Goal: Information Seeking & Learning: Learn about a topic

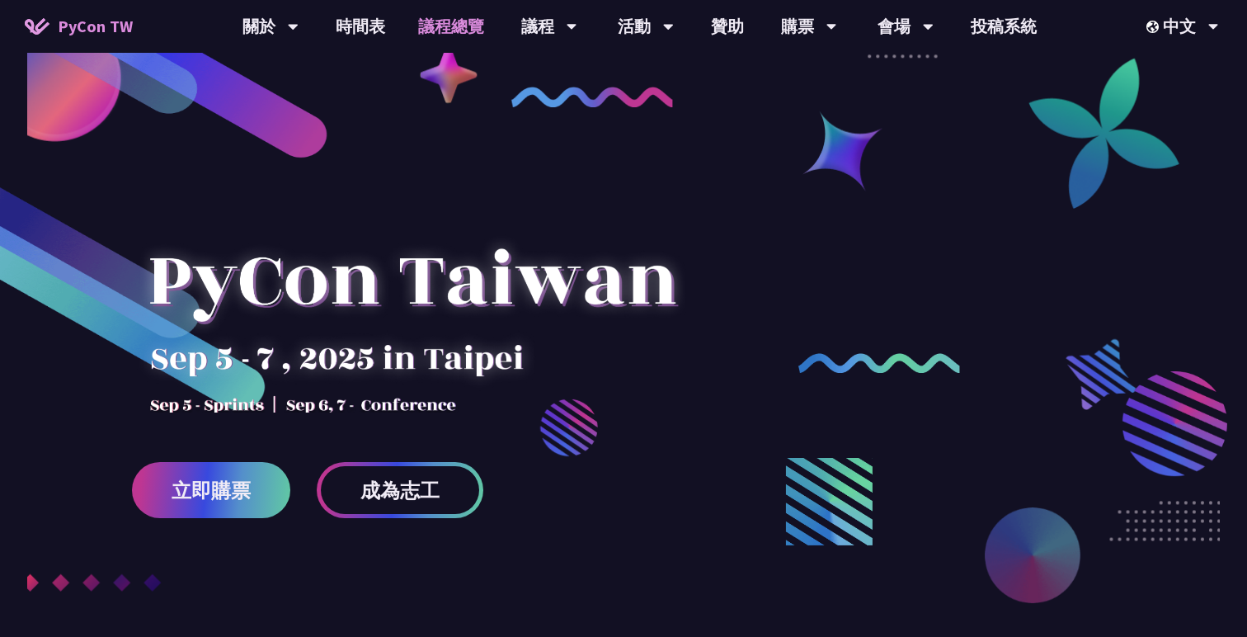
click at [428, 31] on link "議程總覽" at bounding box center [451, 26] width 99 height 53
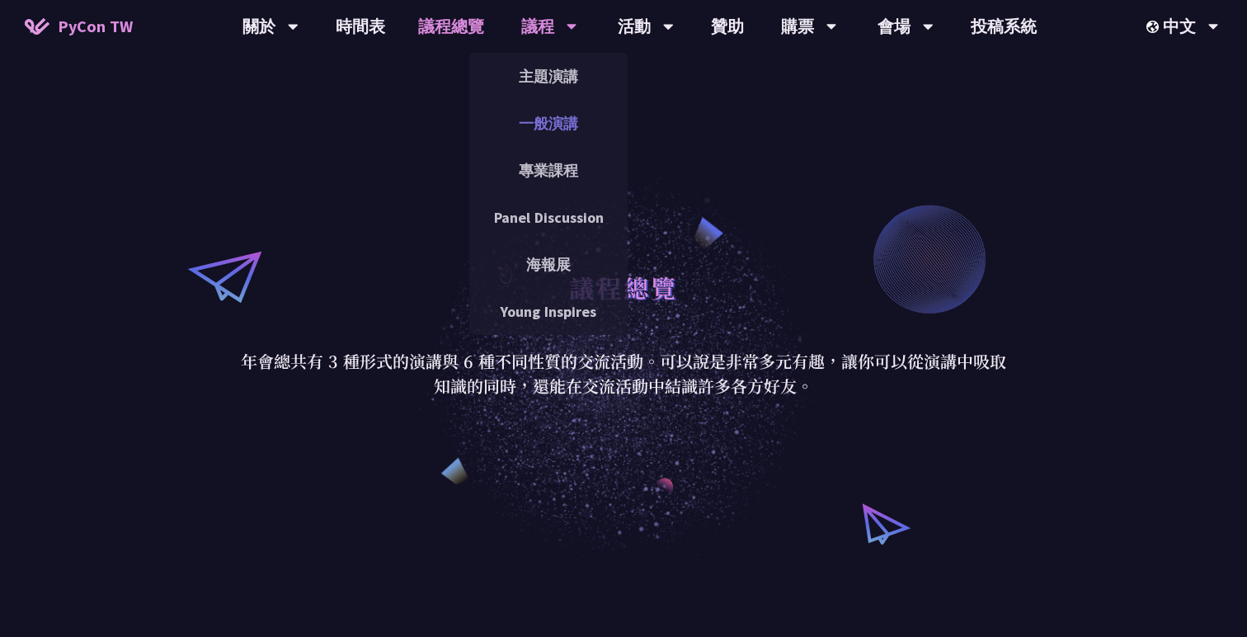
click at [548, 121] on link "一般演講" at bounding box center [548, 123] width 158 height 39
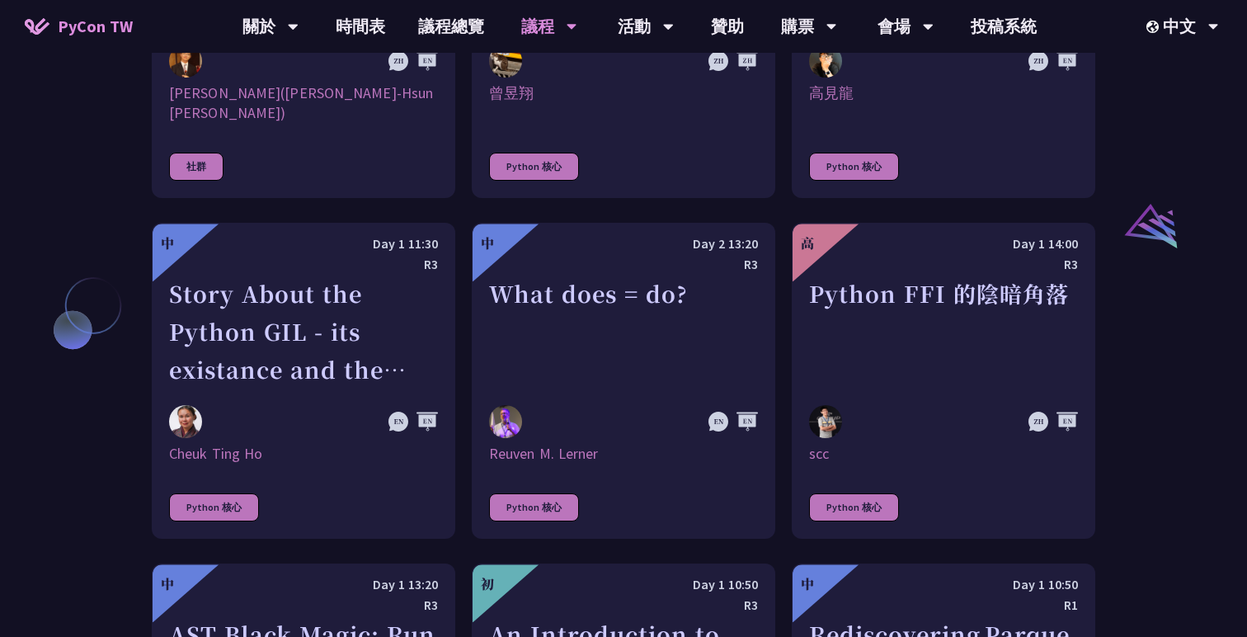
scroll to position [940, 0]
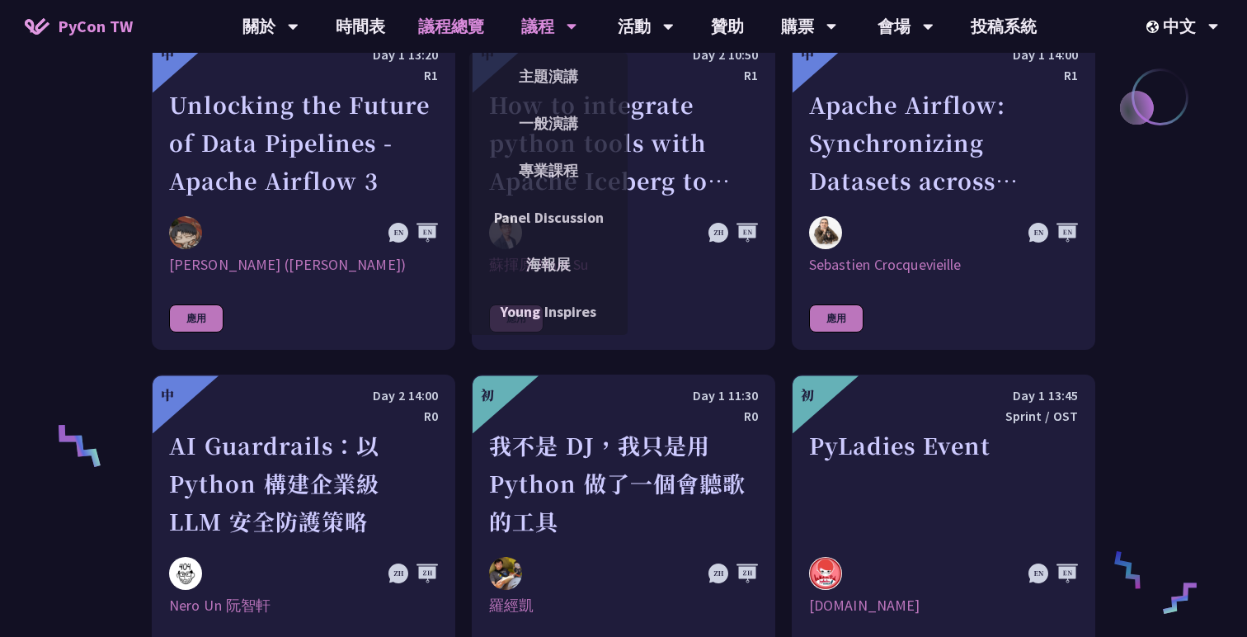
click at [478, 28] on link "議程總覽" at bounding box center [451, 26] width 99 height 53
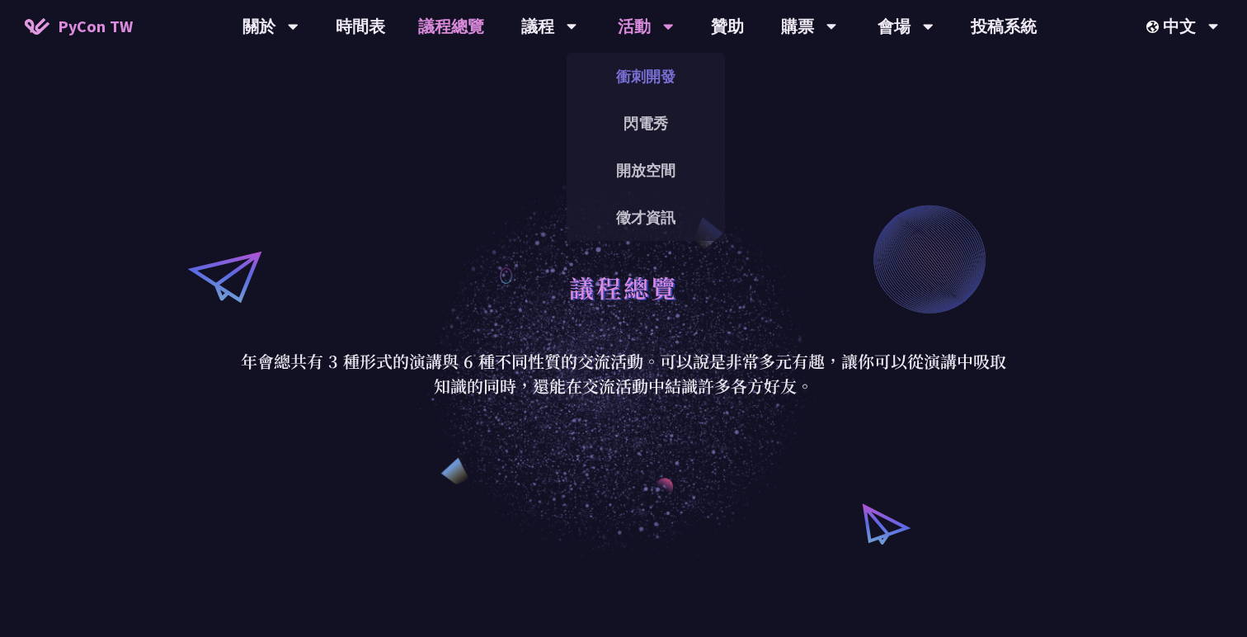
click at [637, 71] on link "衝刺開發" at bounding box center [646, 76] width 158 height 39
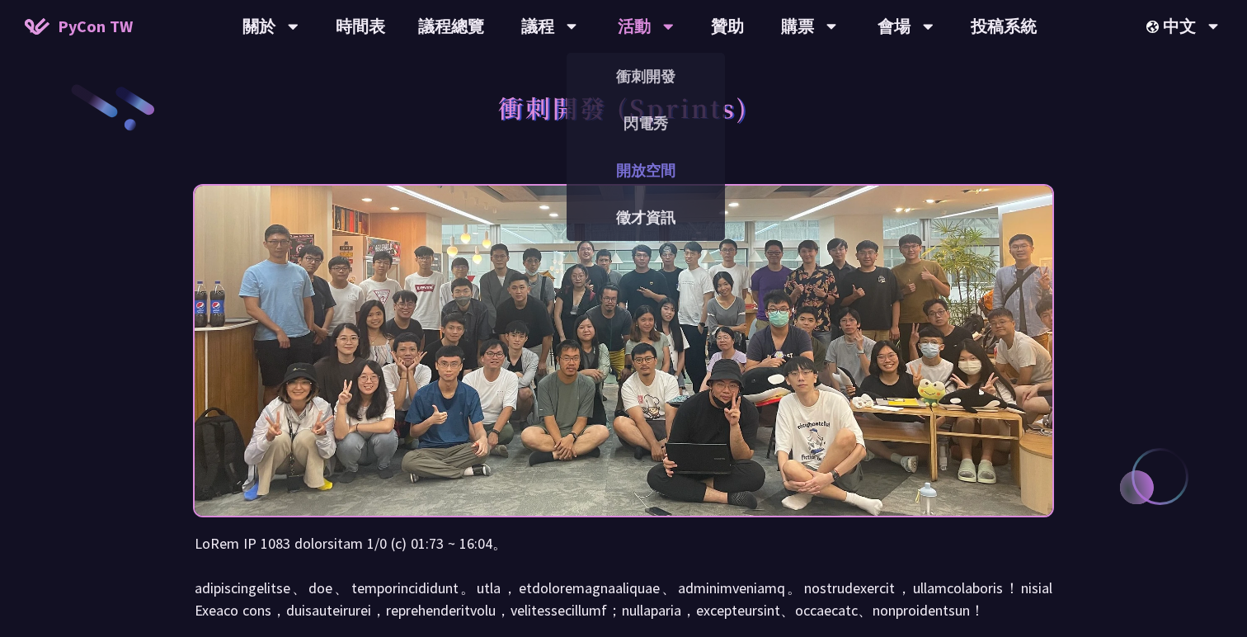
click at [651, 165] on link "開放空間" at bounding box center [646, 170] width 158 height 39
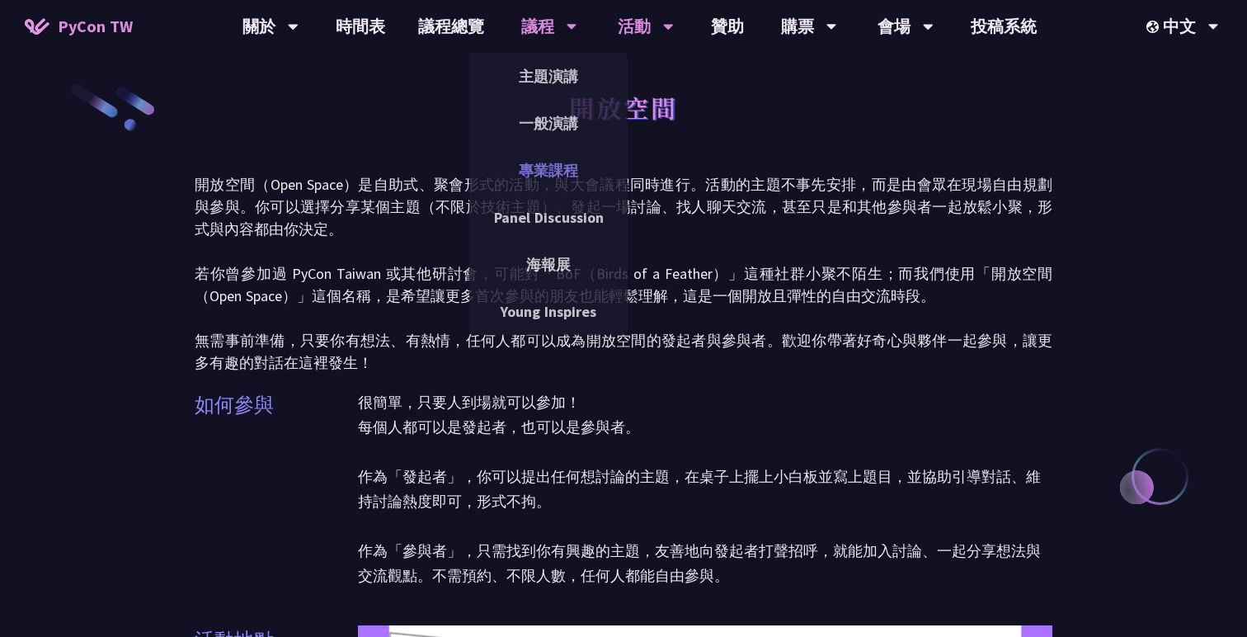
click at [543, 159] on link "專業課程" at bounding box center [548, 170] width 158 height 39
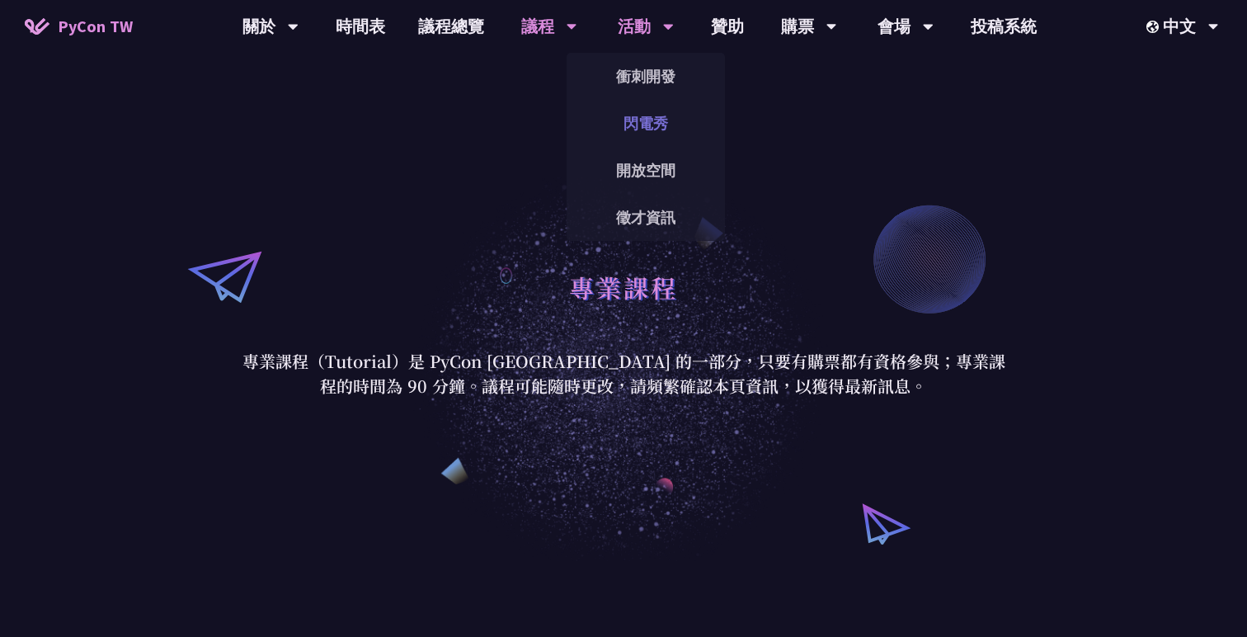
click at [649, 115] on link "閃電秀" at bounding box center [646, 123] width 158 height 39
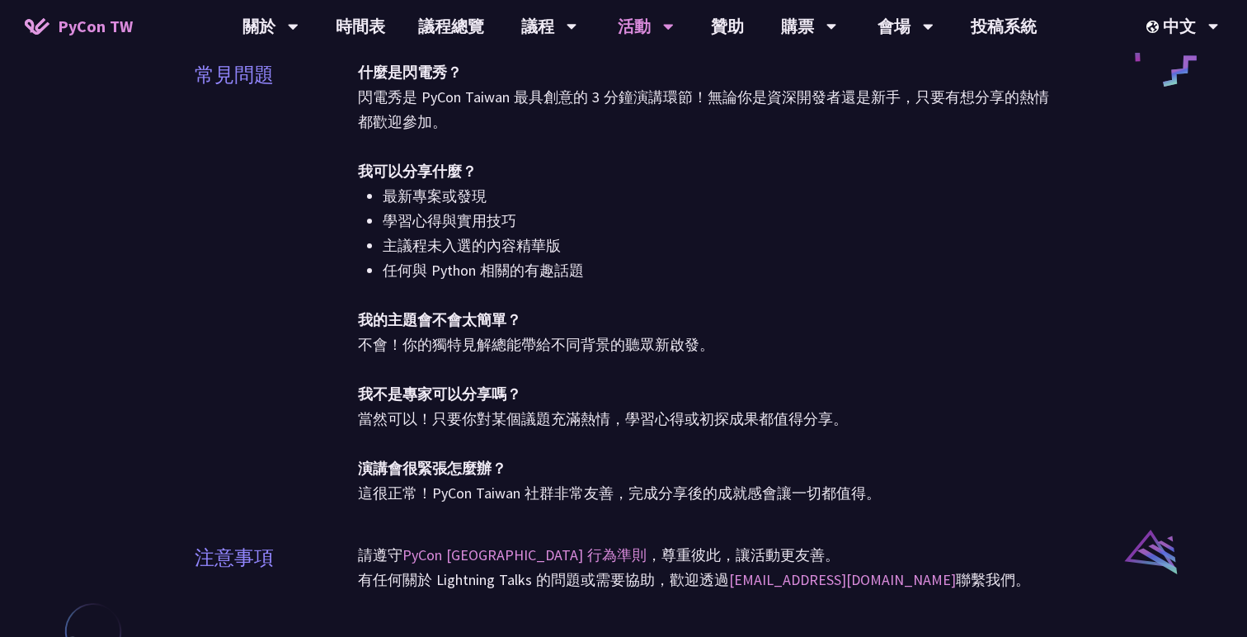
scroll to position [512, 0]
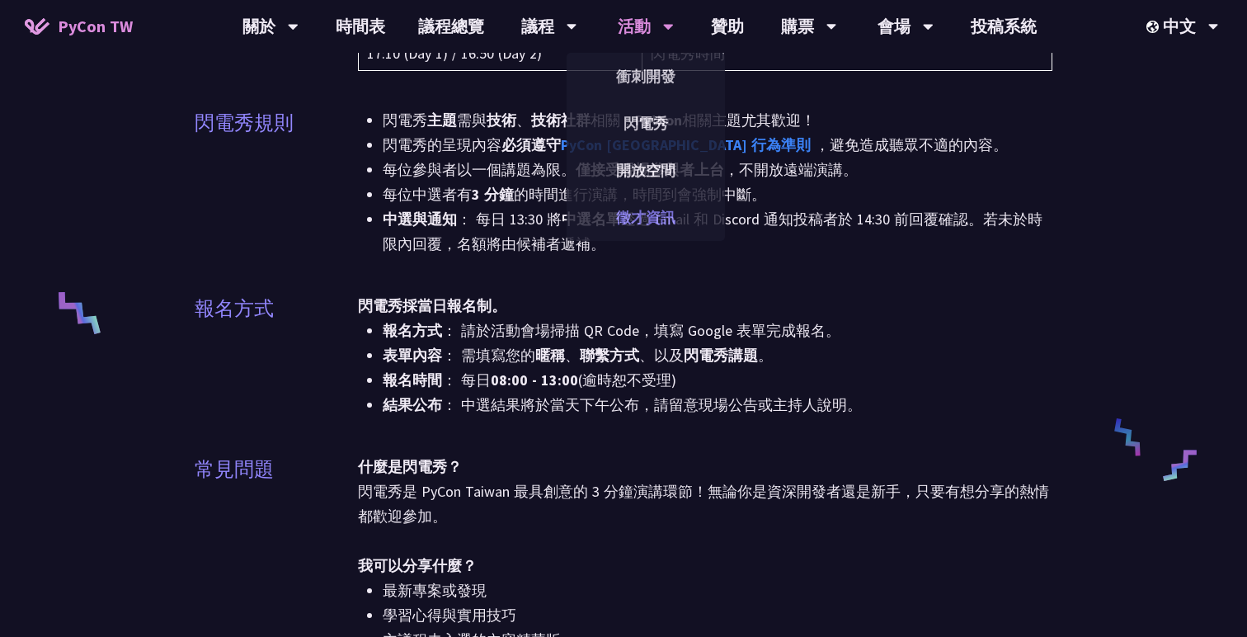
click at [643, 215] on link "徵才資訊" at bounding box center [646, 217] width 158 height 39
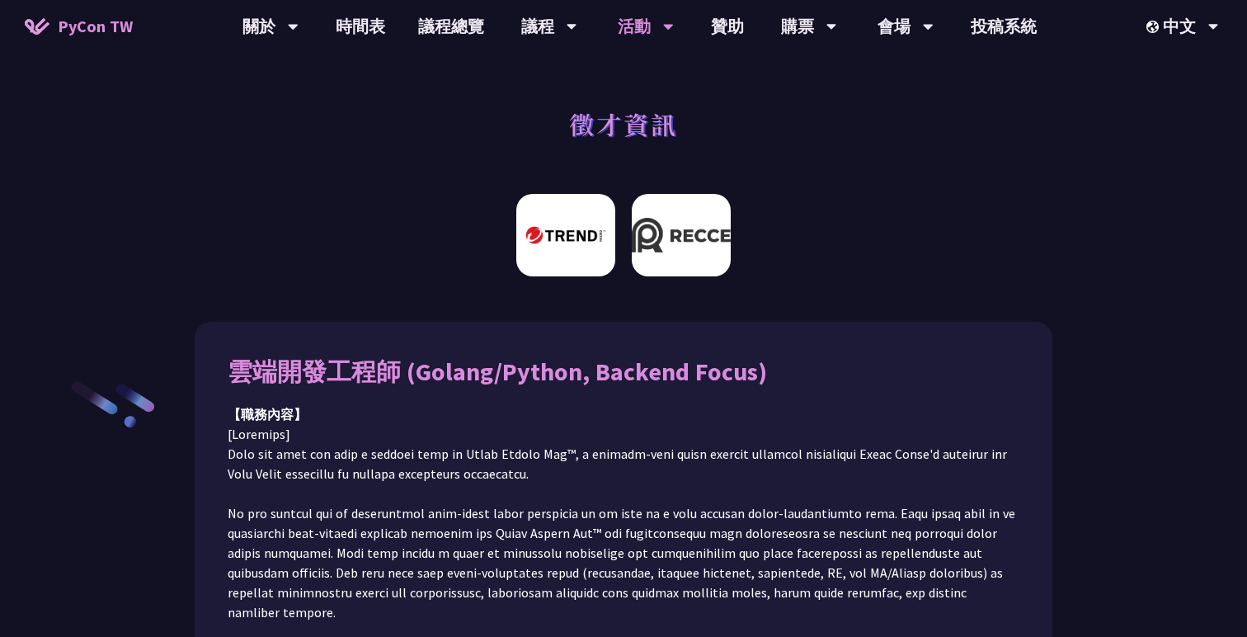
click at [650, 240] on img at bounding box center [681, 235] width 99 height 82
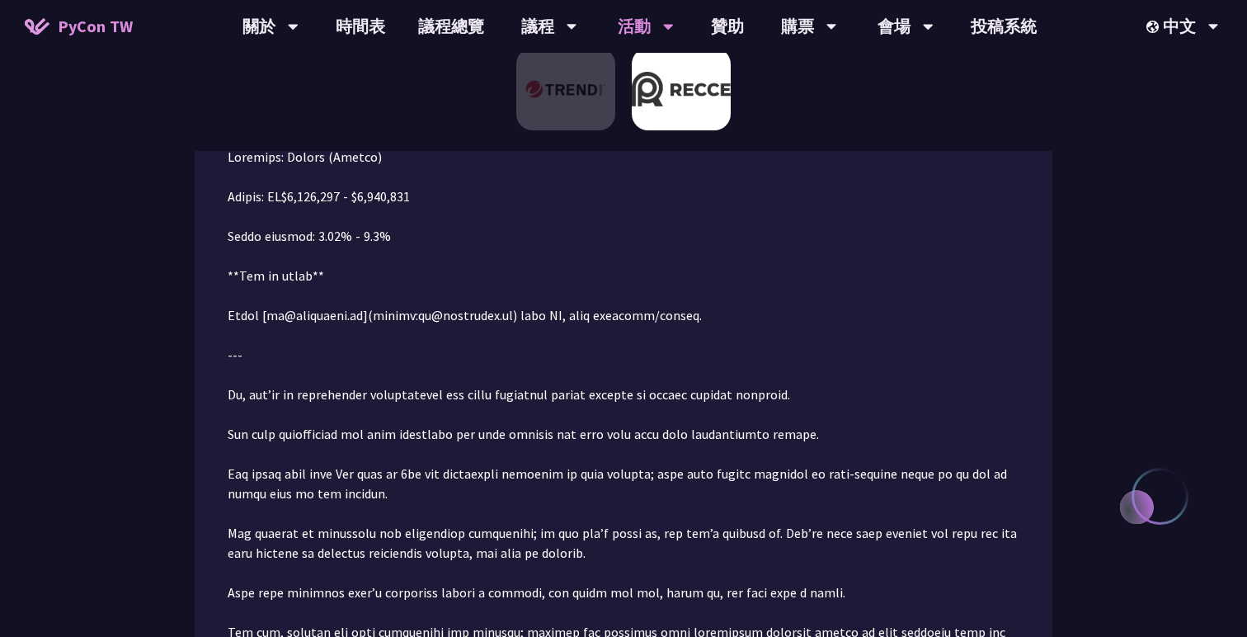
scroll to position [325, 0]
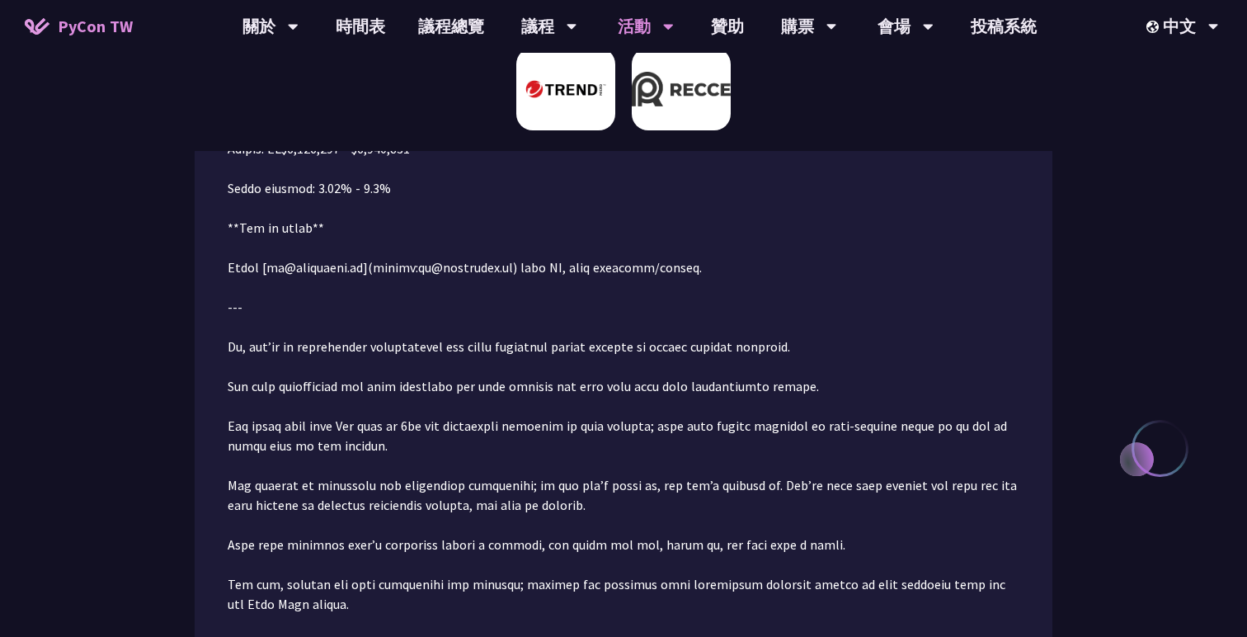
click at [578, 118] on img at bounding box center [565, 89] width 99 height 82
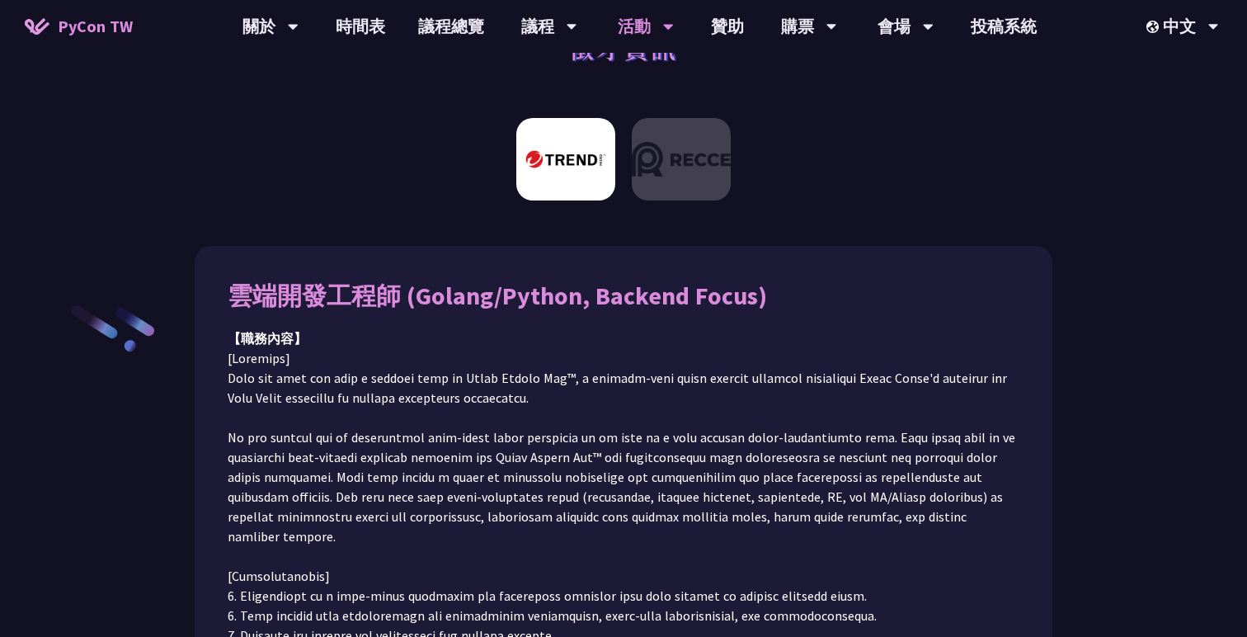
scroll to position [0, 0]
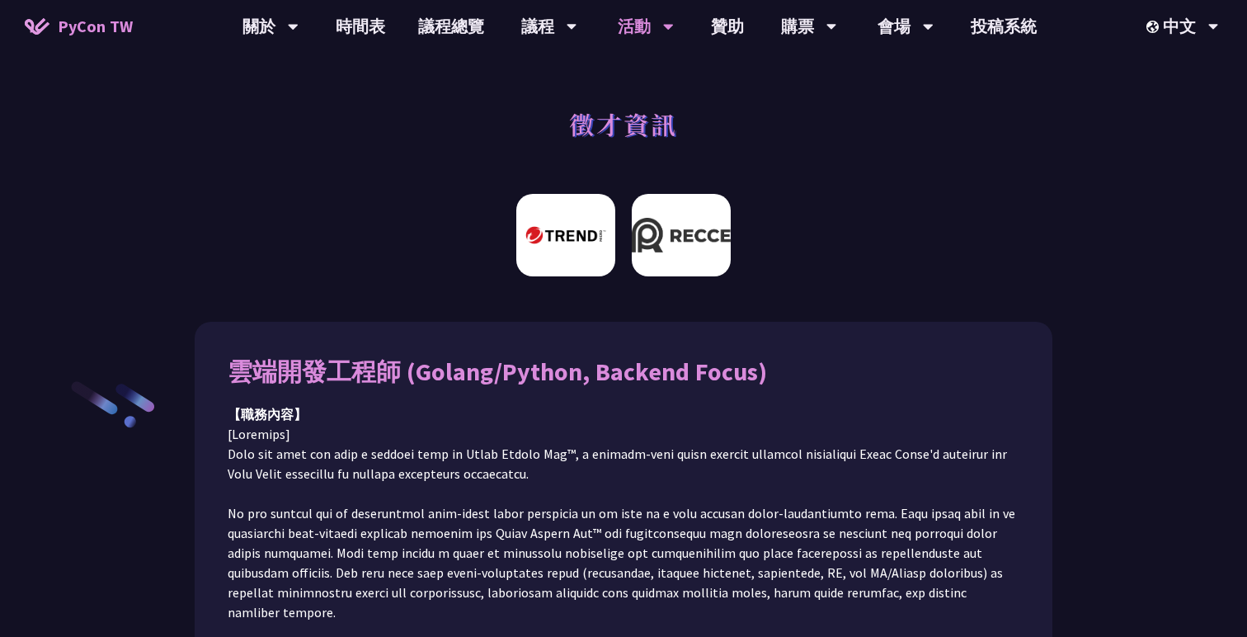
click at [644, 249] on img at bounding box center [681, 235] width 99 height 82
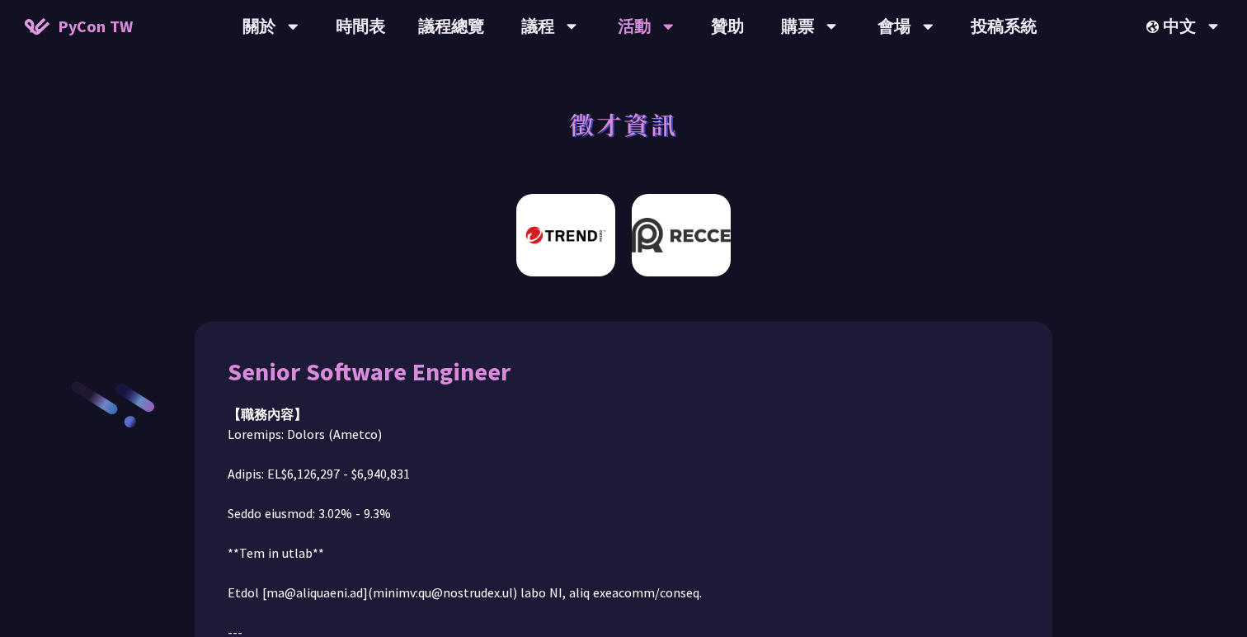
click at [600, 233] on img at bounding box center [565, 235] width 99 height 82
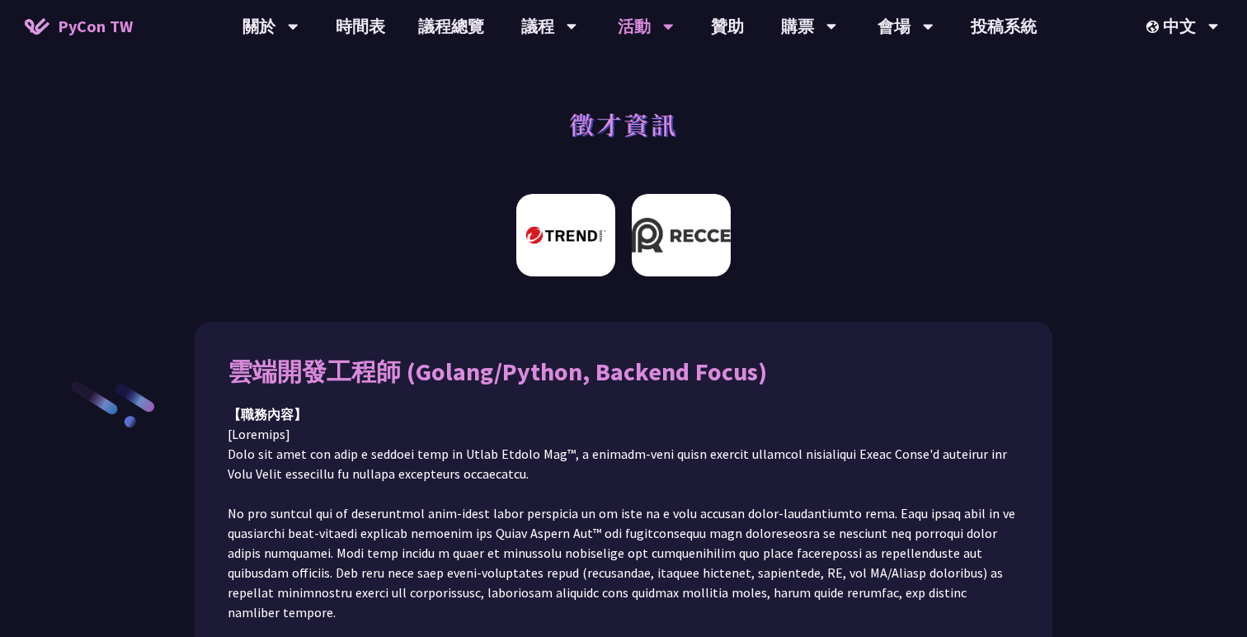
click at [650, 266] on img at bounding box center [681, 235] width 99 height 82
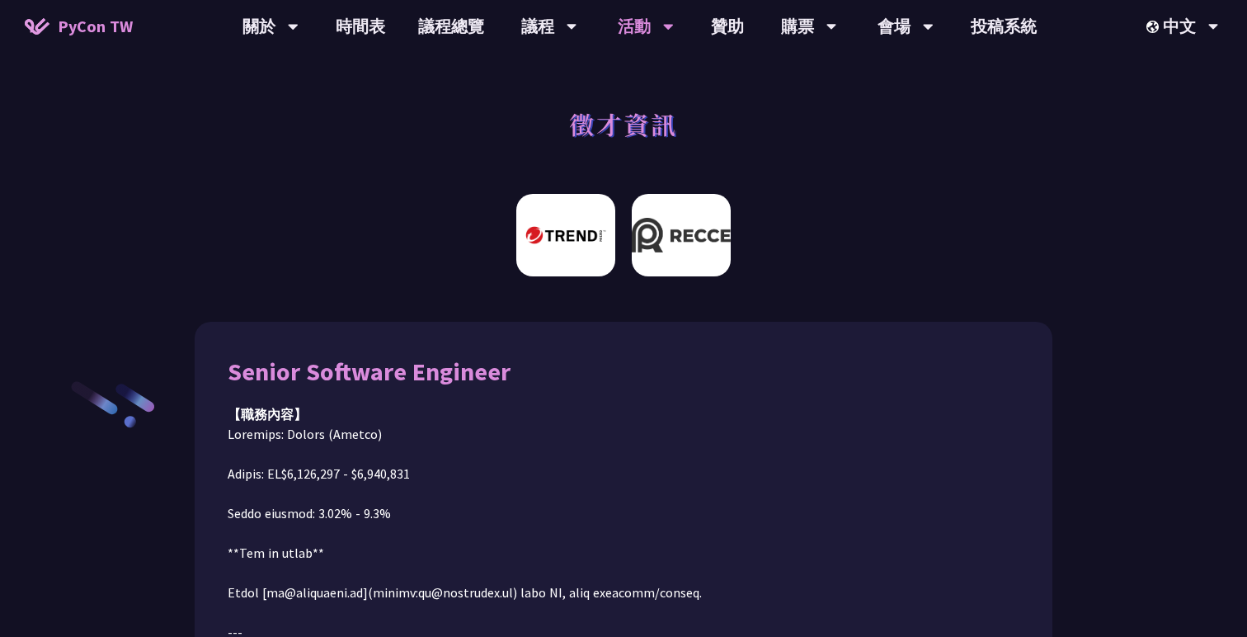
click at [604, 230] on img at bounding box center [565, 235] width 99 height 82
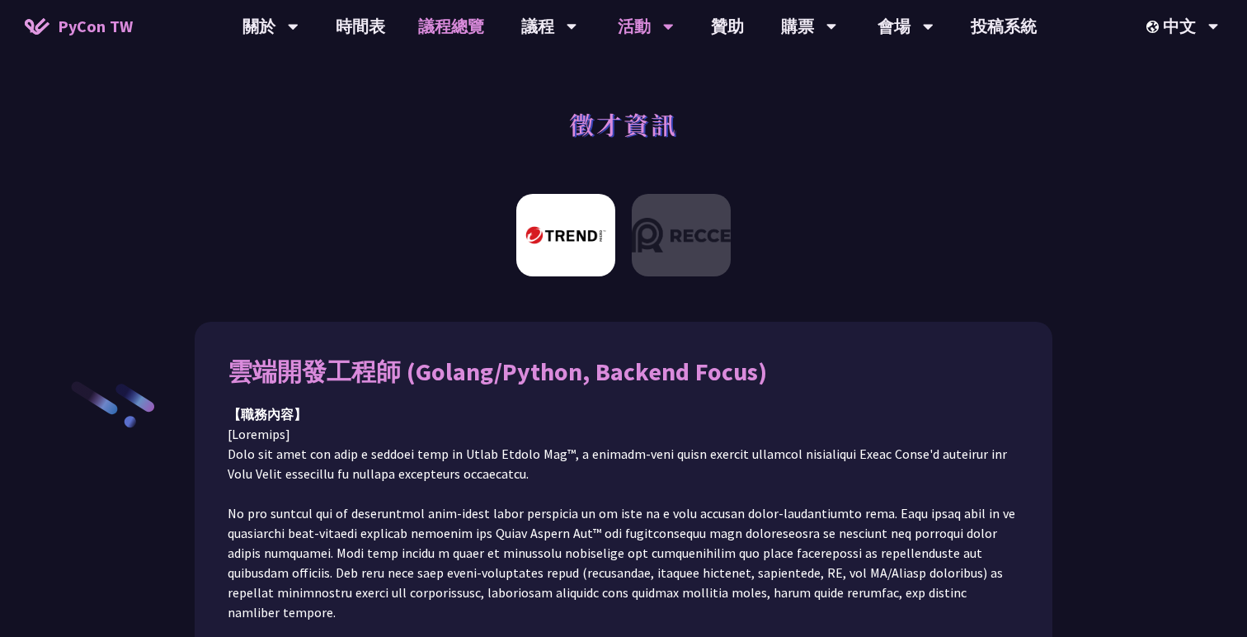
click at [466, 22] on link "議程總覽" at bounding box center [451, 26] width 99 height 53
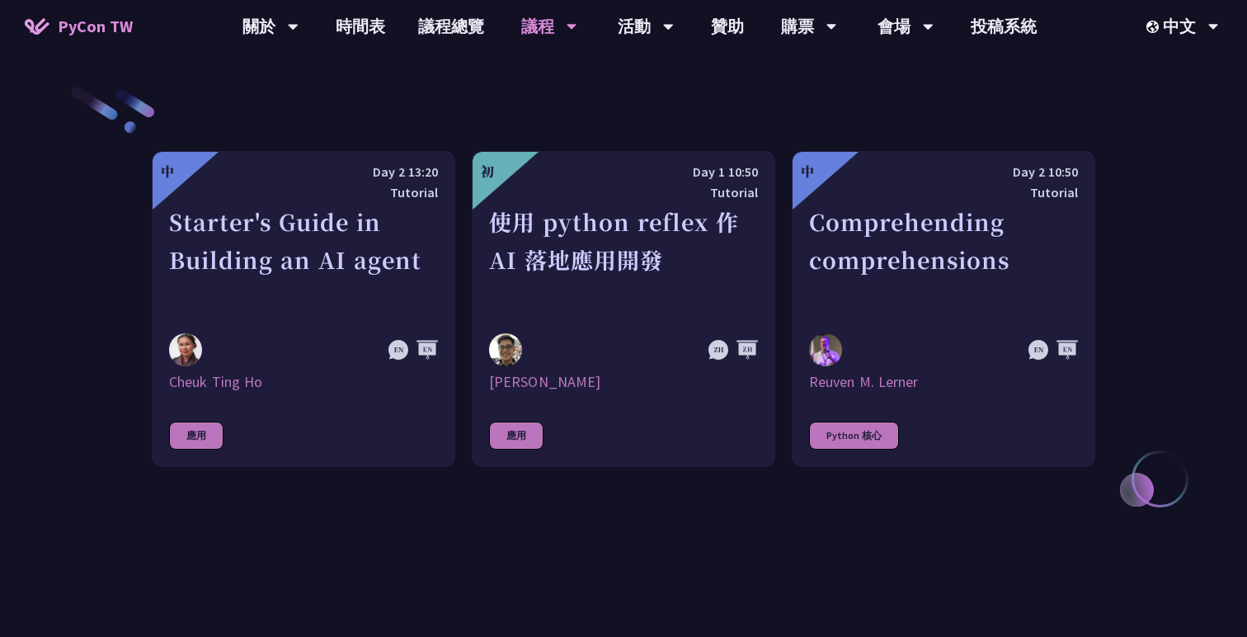
scroll to position [538, 0]
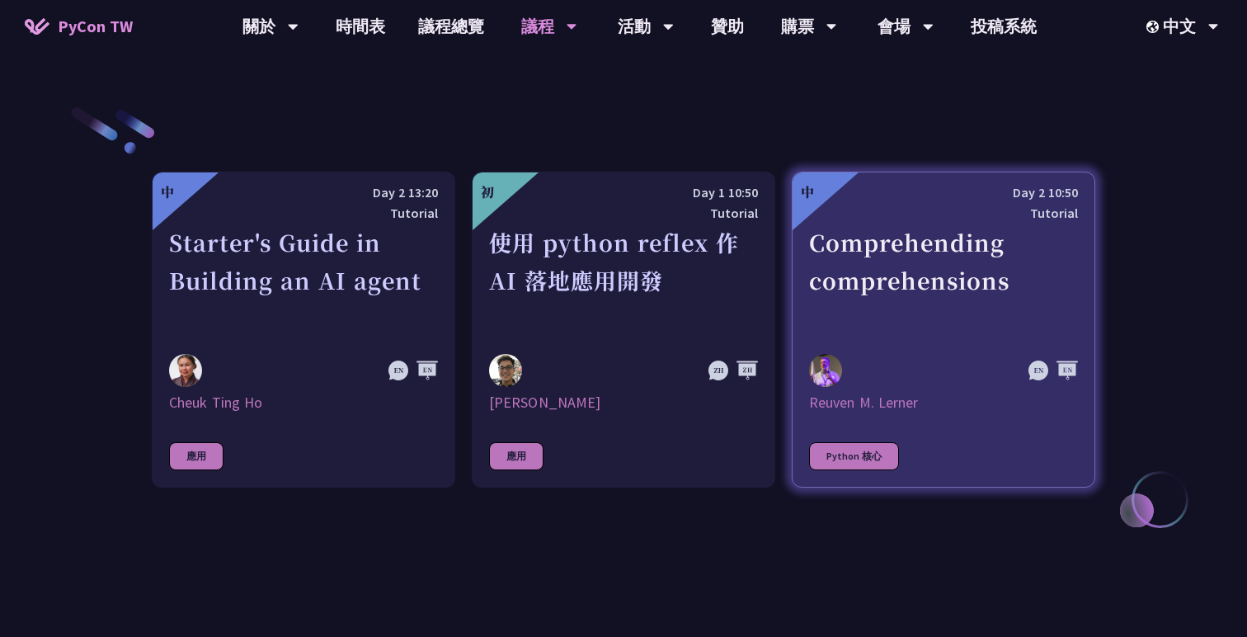
click at [843, 272] on div "Comprehending comprehensions" at bounding box center [943, 281] width 269 height 114
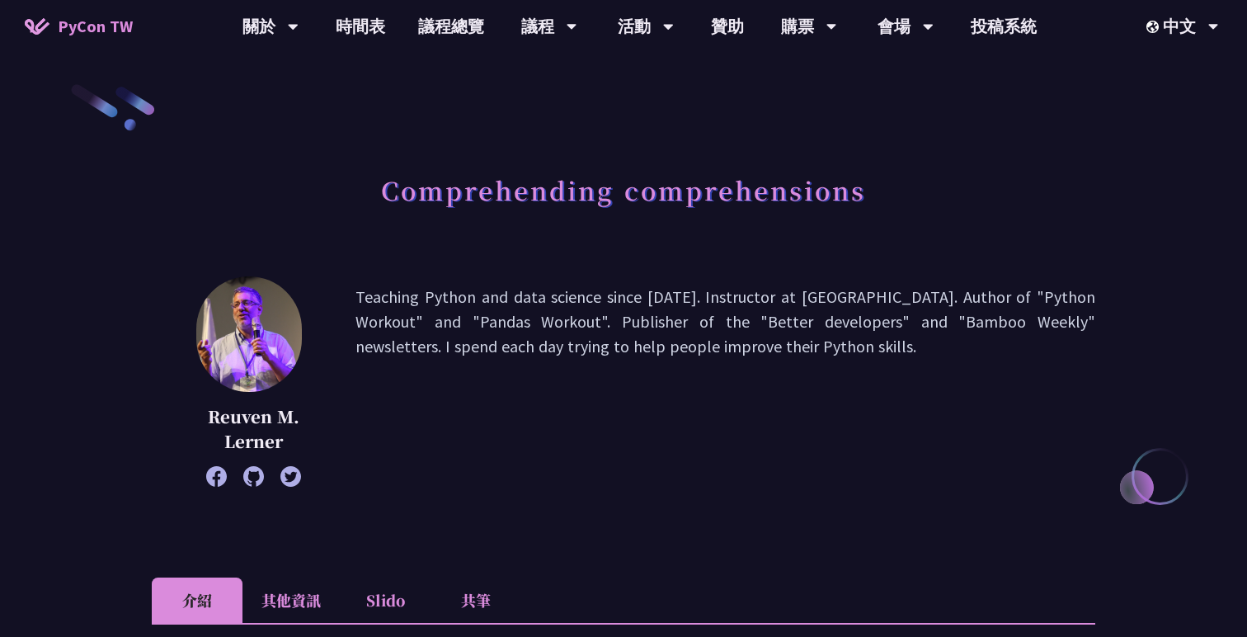
scroll to position [534, 0]
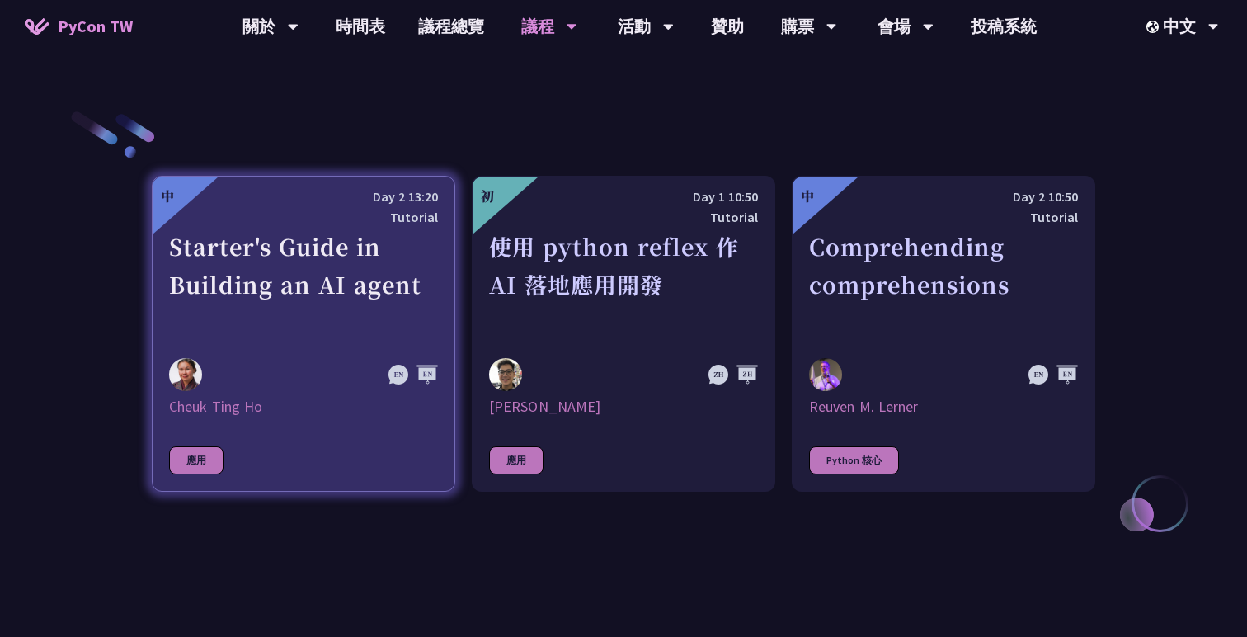
click at [398, 295] on div "Starter's Guide in Building an AI agent" at bounding box center [303, 285] width 269 height 114
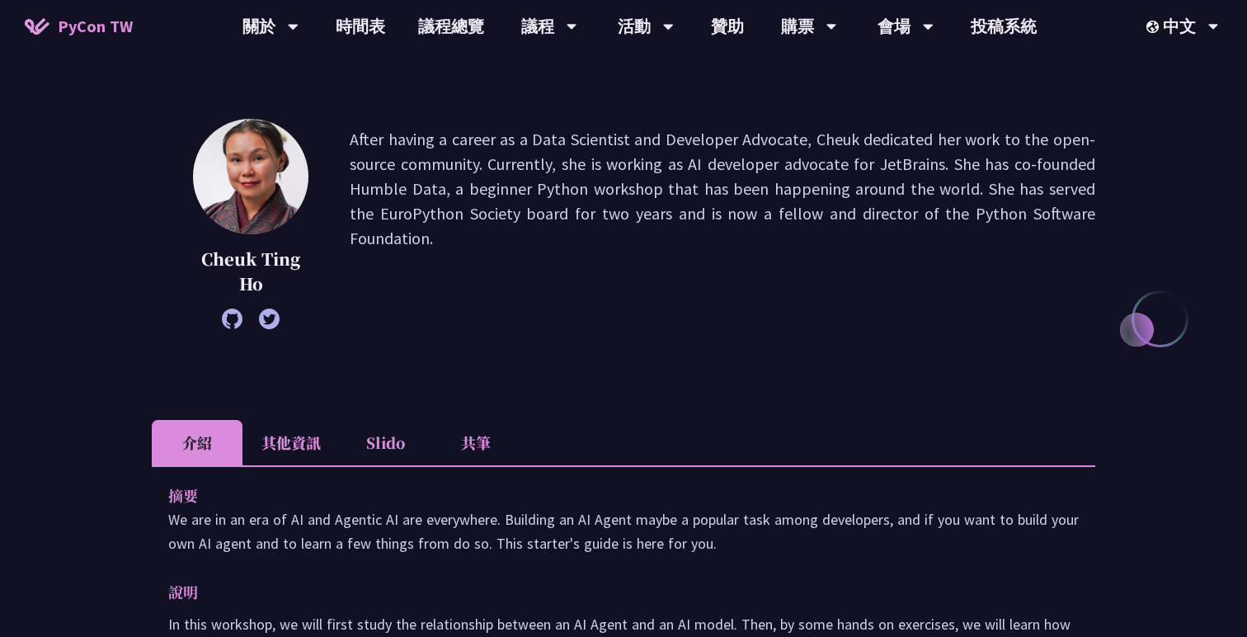
scroll to position [25, 0]
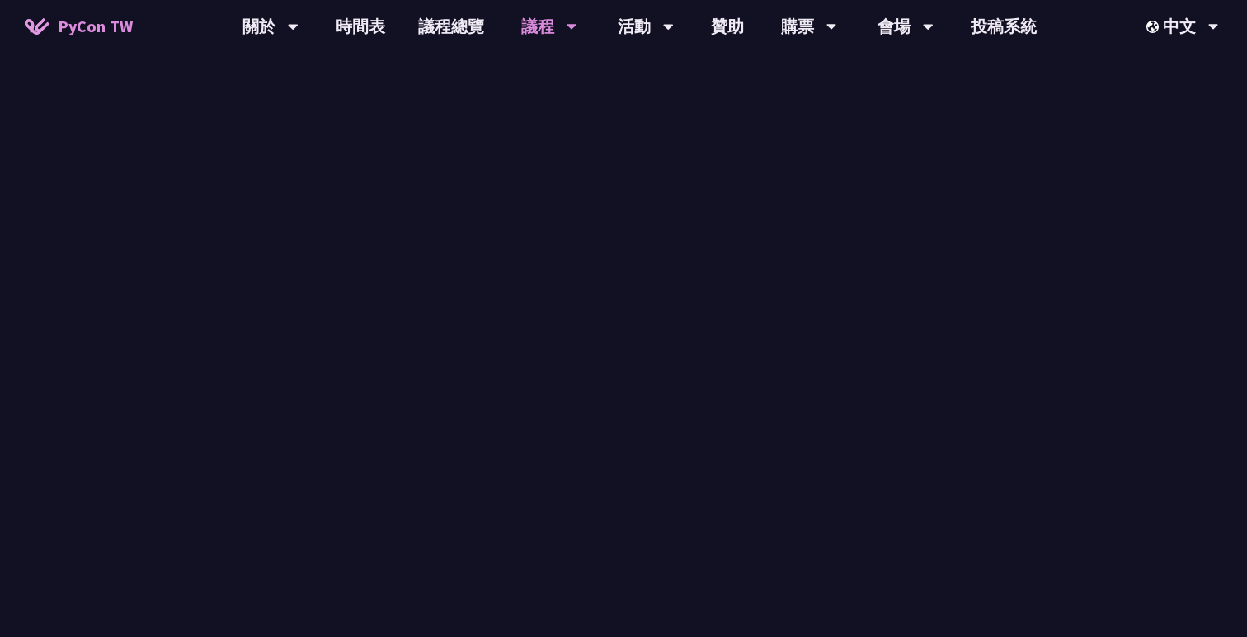
scroll to position [534, 0]
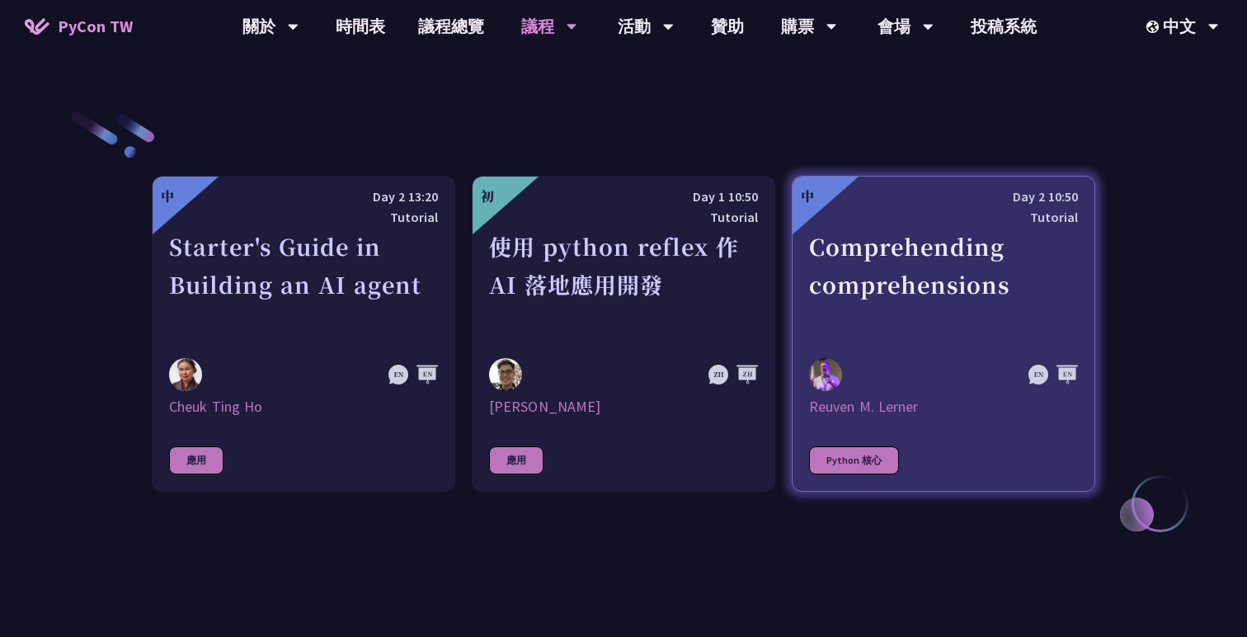
click at [827, 309] on div "Comprehending comprehensions" at bounding box center [943, 285] width 269 height 114
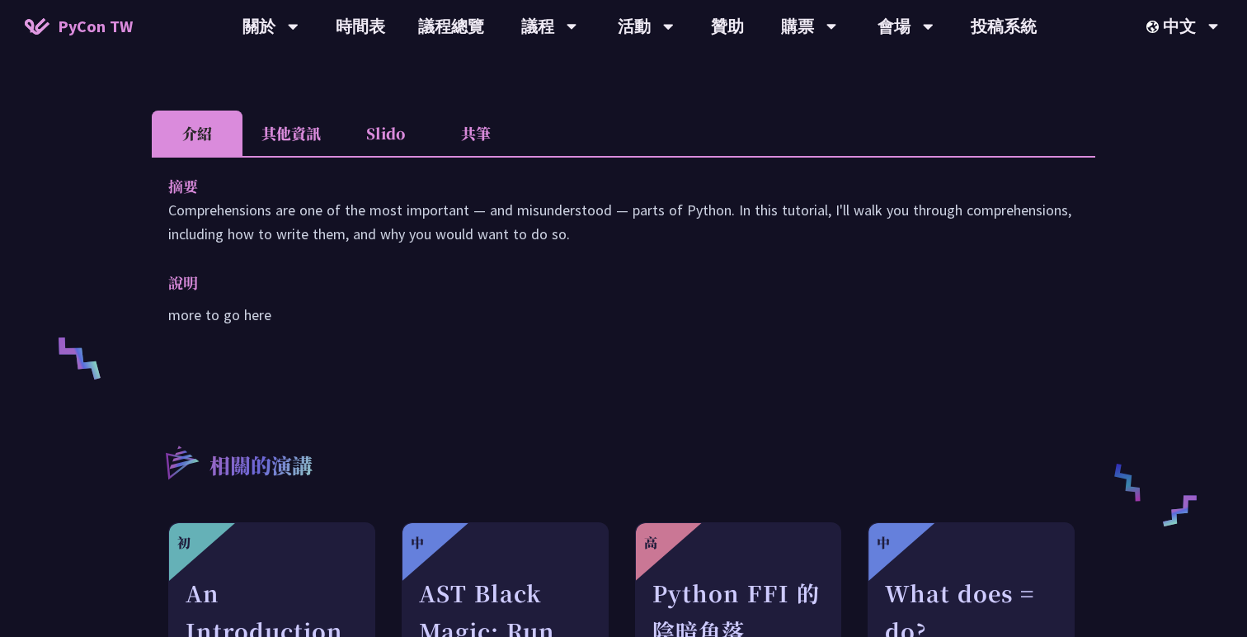
scroll to position [464, 0]
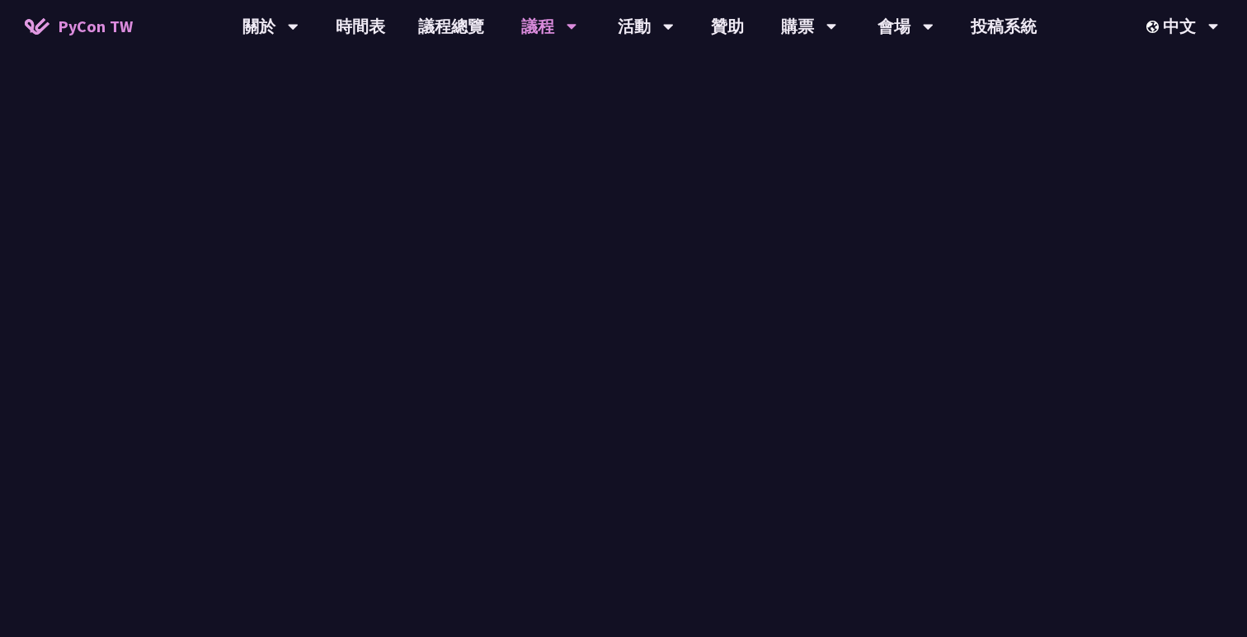
scroll to position [534, 0]
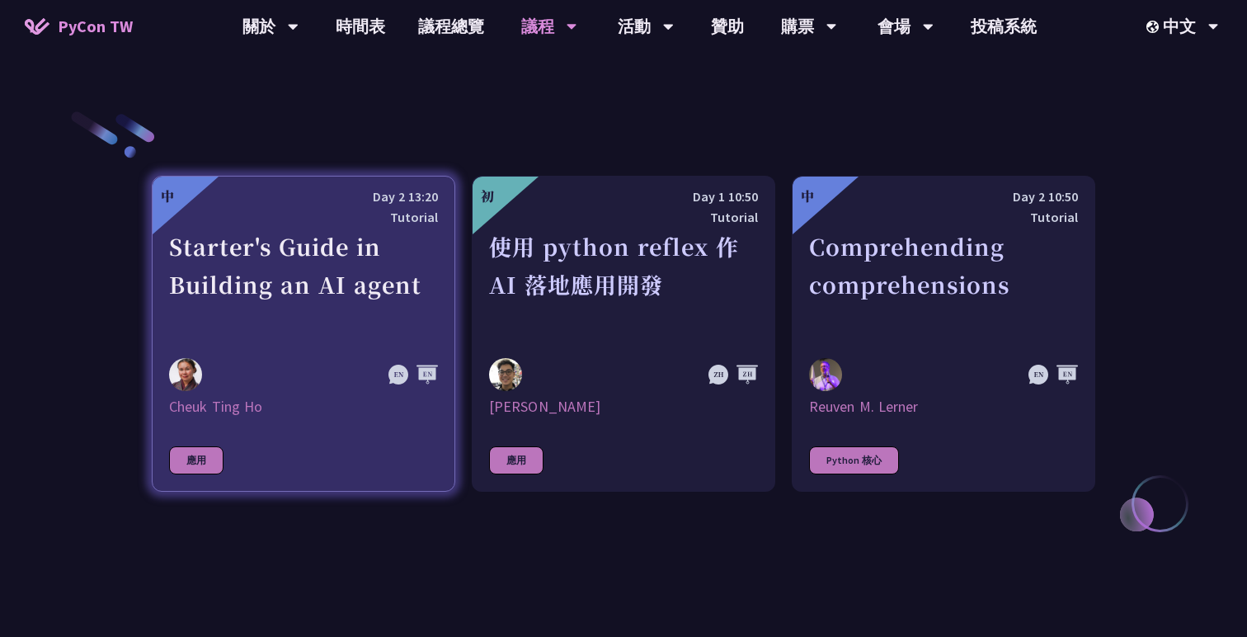
click at [426, 320] on div "Starter's Guide in Building an AI agent" at bounding box center [303, 285] width 269 height 114
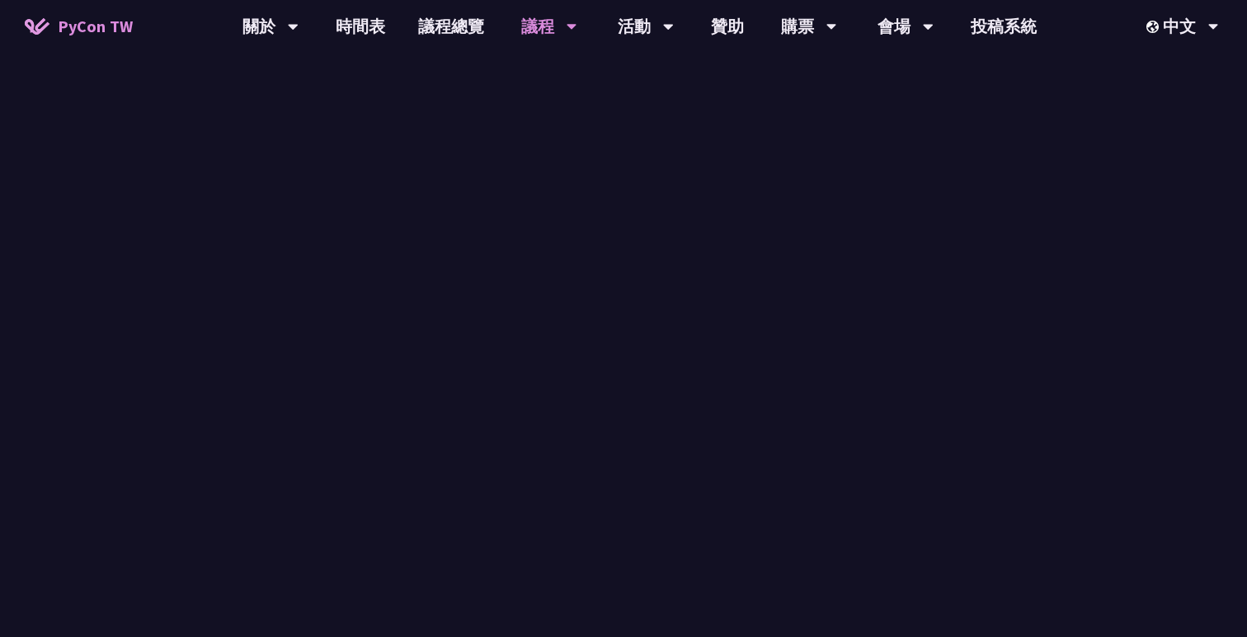
scroll to position [534, 0]
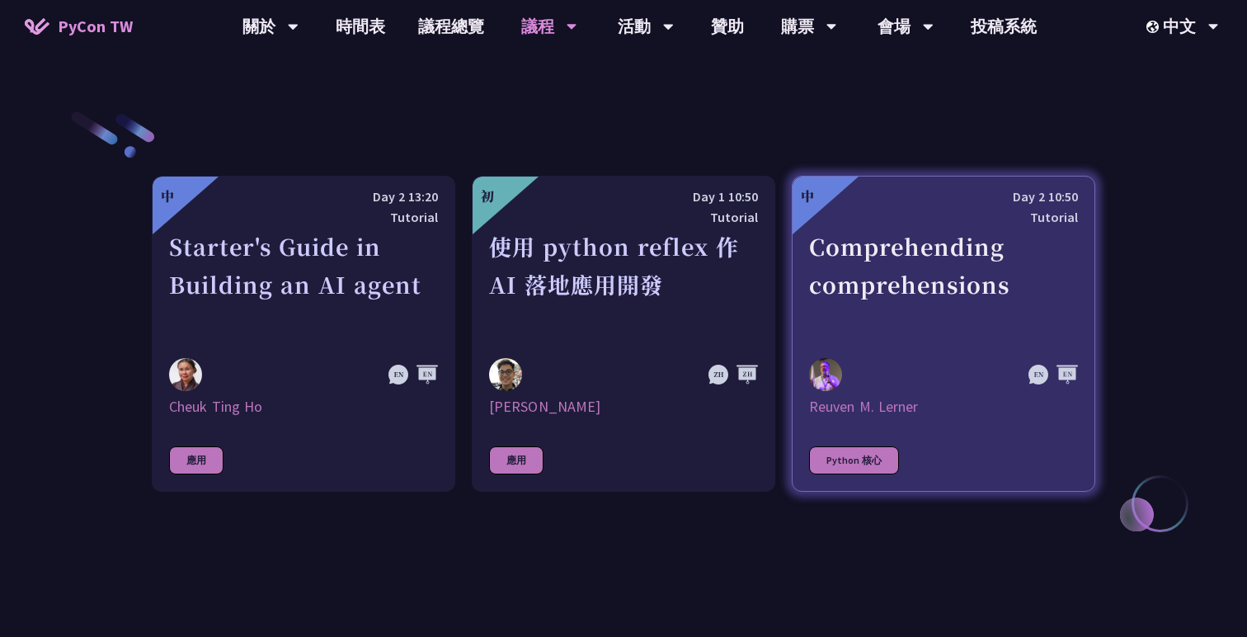
click at [832, 288] on div "Comprehending comprehensions" at bounding box center [943, 285] width 269 height 114
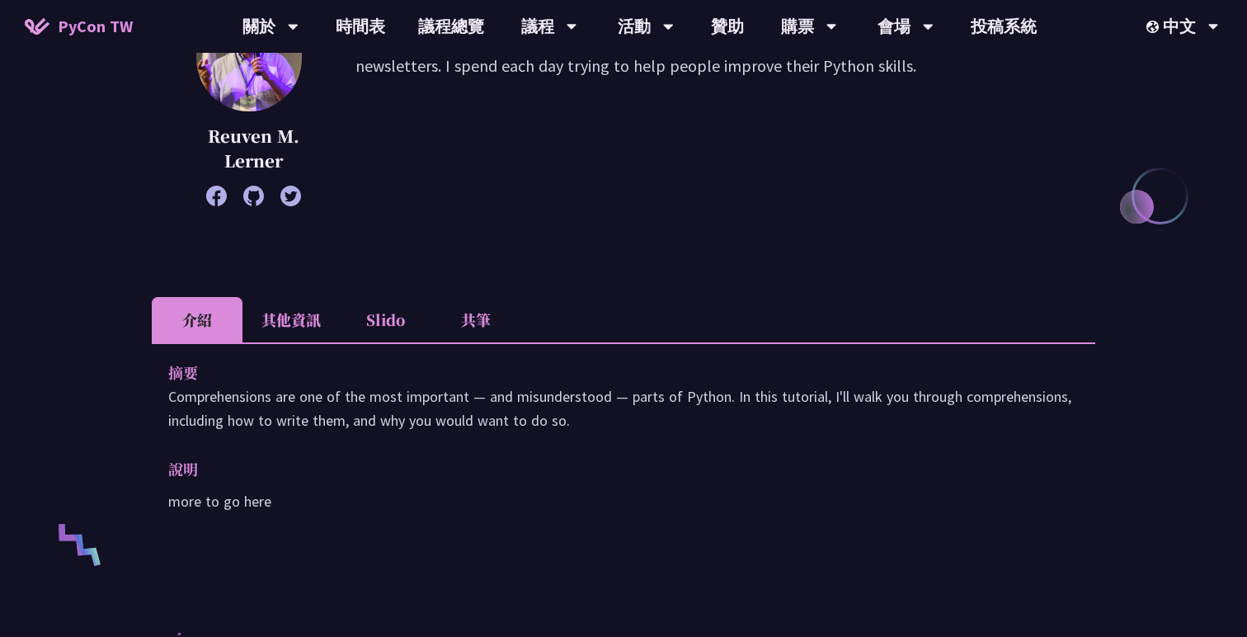
scroll to position [398, 0]
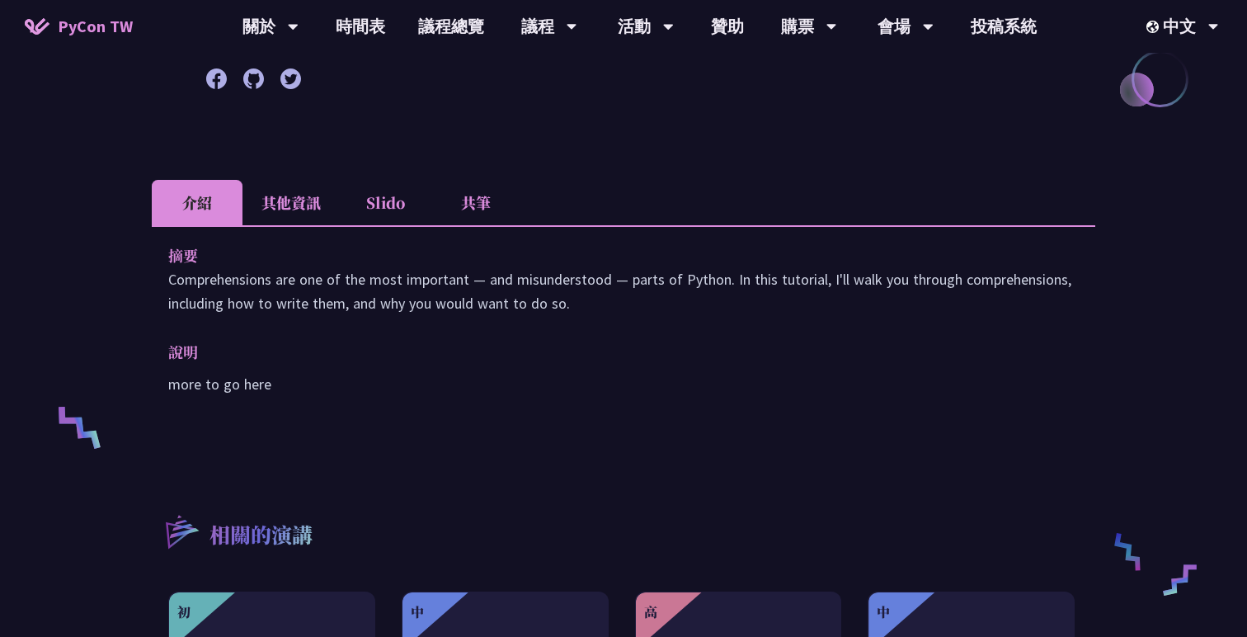
click at [958, 286] on p "Comprehensions are one of the most important — and misunderstood — parts of Pyt…" at bounding box center [623, 291] width 911 height 48
copy p "comprehensions"
click at [919, 352] on p "說明" at bounding box center [607, 352] width 878 height 24
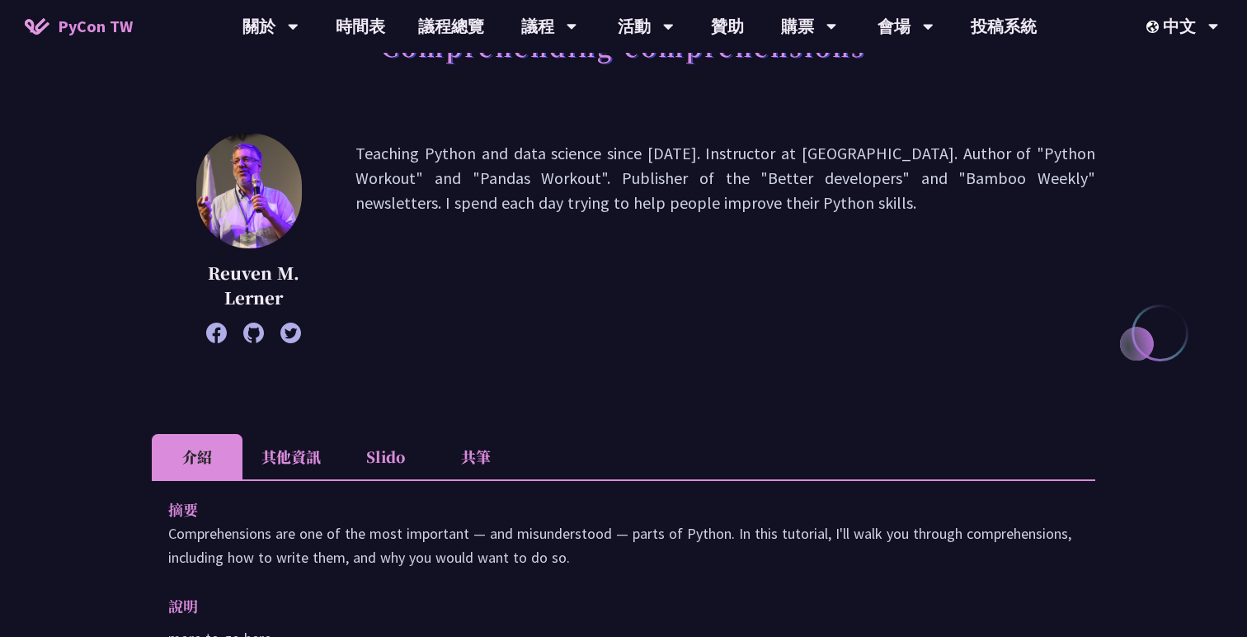
scroll to position [0, 0]
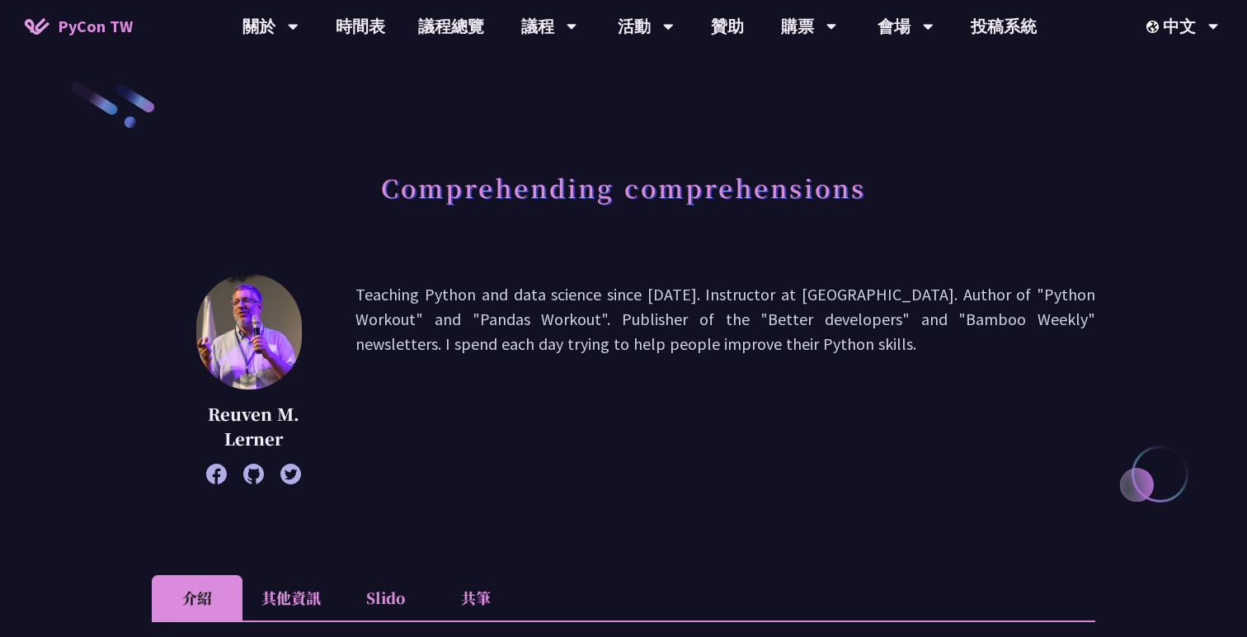
scroll to position [534, 0]
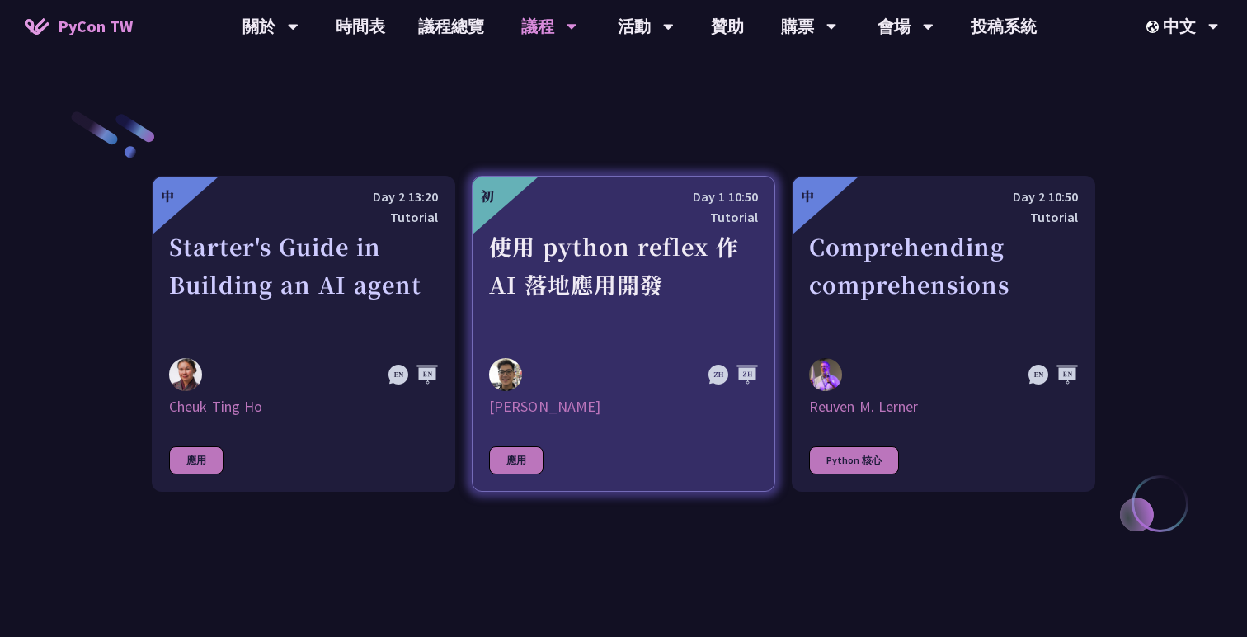
click at [673, 295] on div "使用 python reflex 作 AI 落地應用開發" at bounding box center [623, 285] width 269 height 114
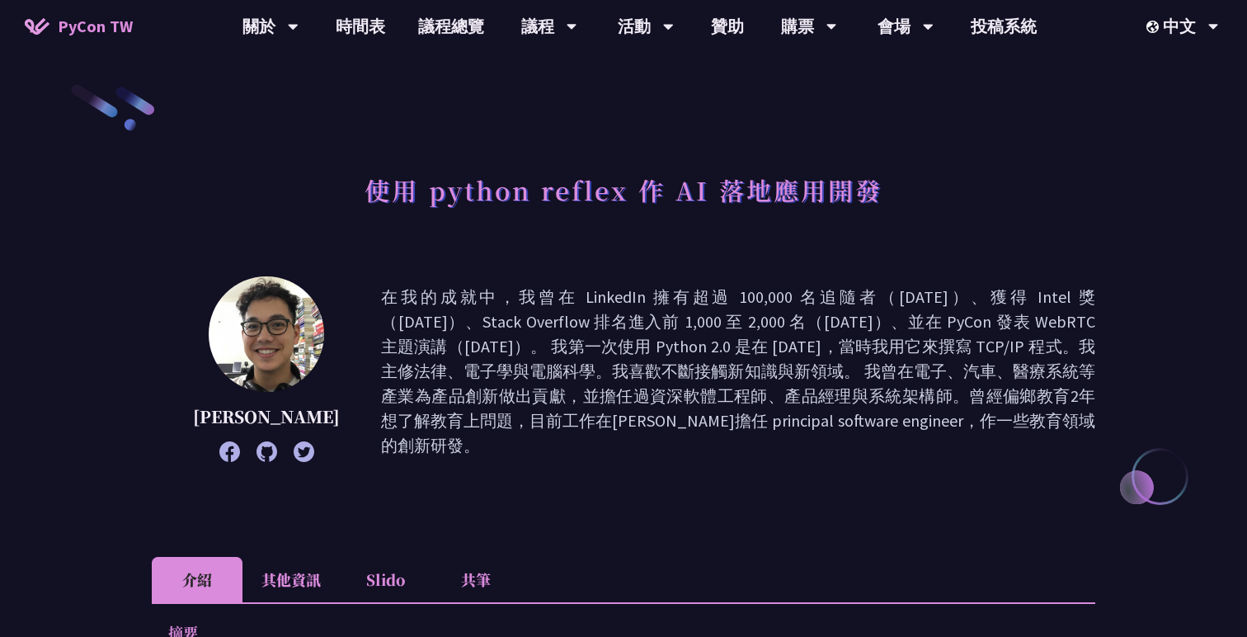
scroll to position [534, 0]
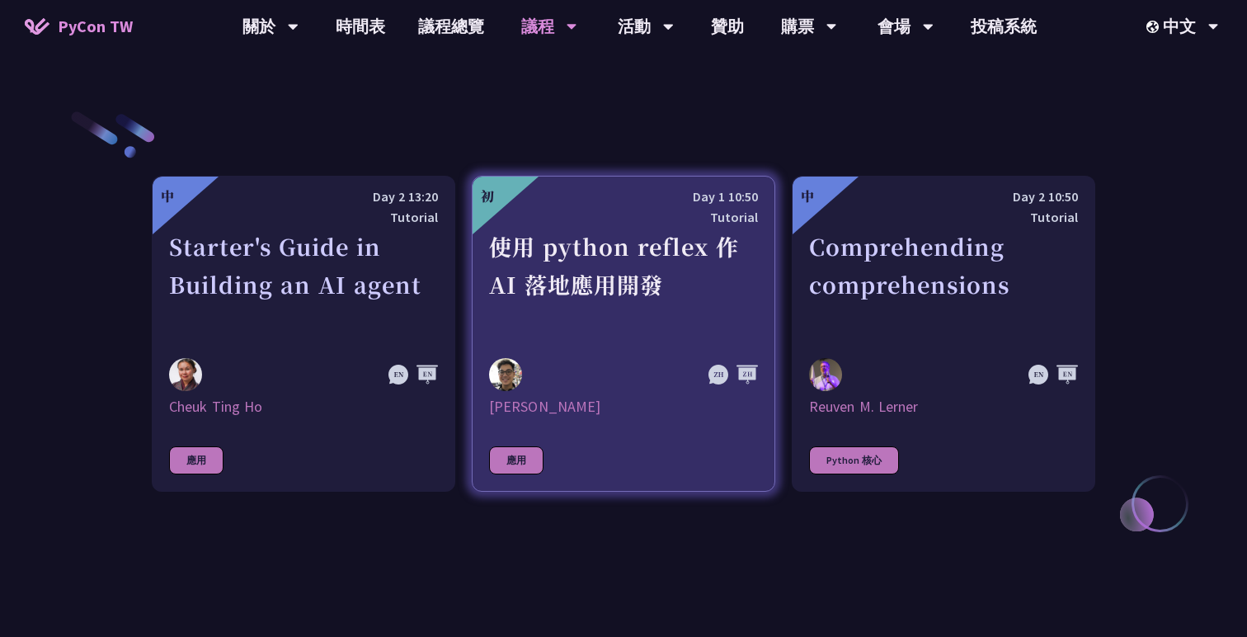
click at [520, 283] on div "使用 python reflex 作 AI 落地應用開發" at bounding box center [623, 285] width 269 height 114
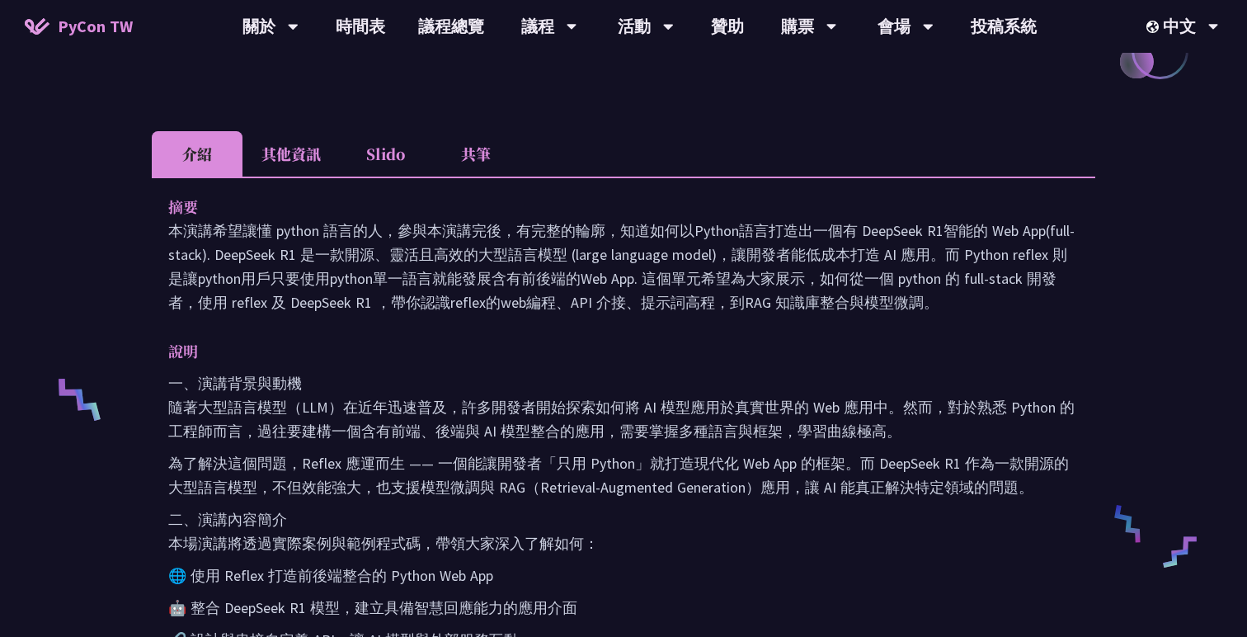
scroll to position [315, 0]
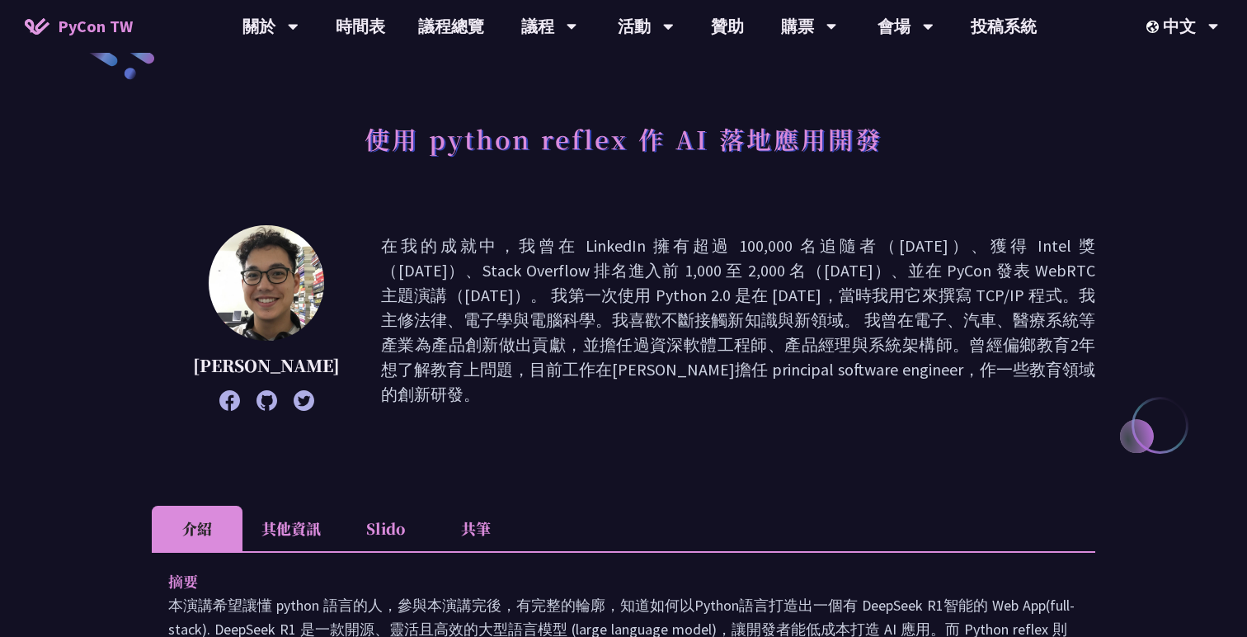
scroll to position [534, 0]
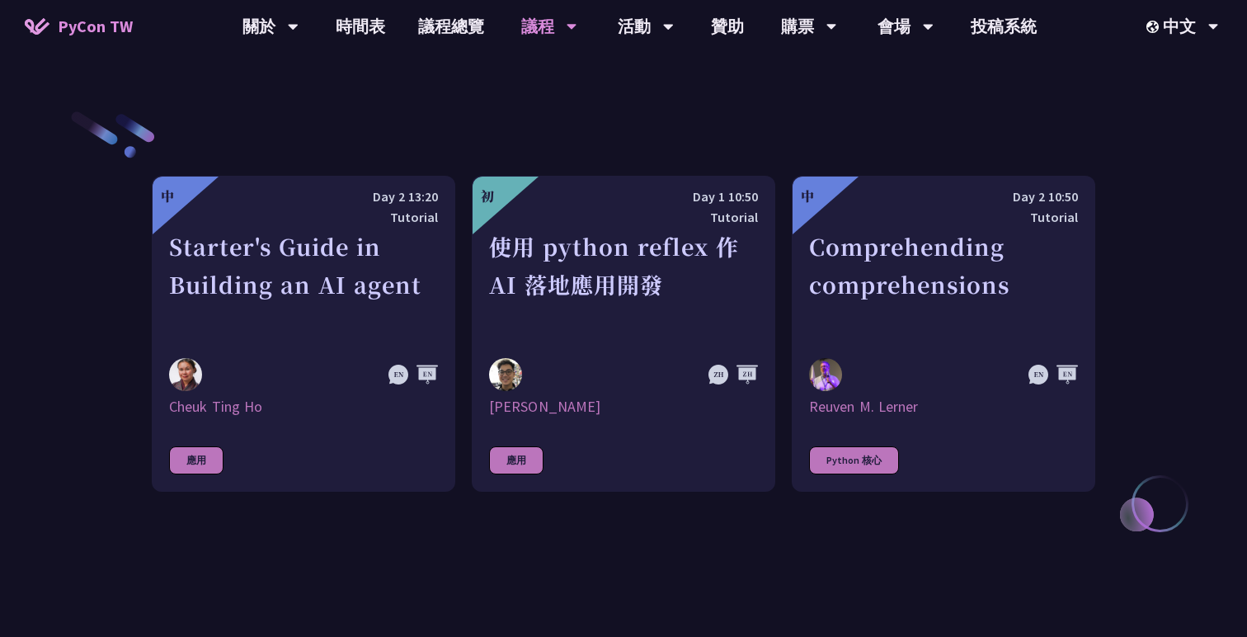
click at [520, 283] on div "使用 python reflex 作 AI 落地應用開發" at bounding box center [623, 285] width 269 height 114
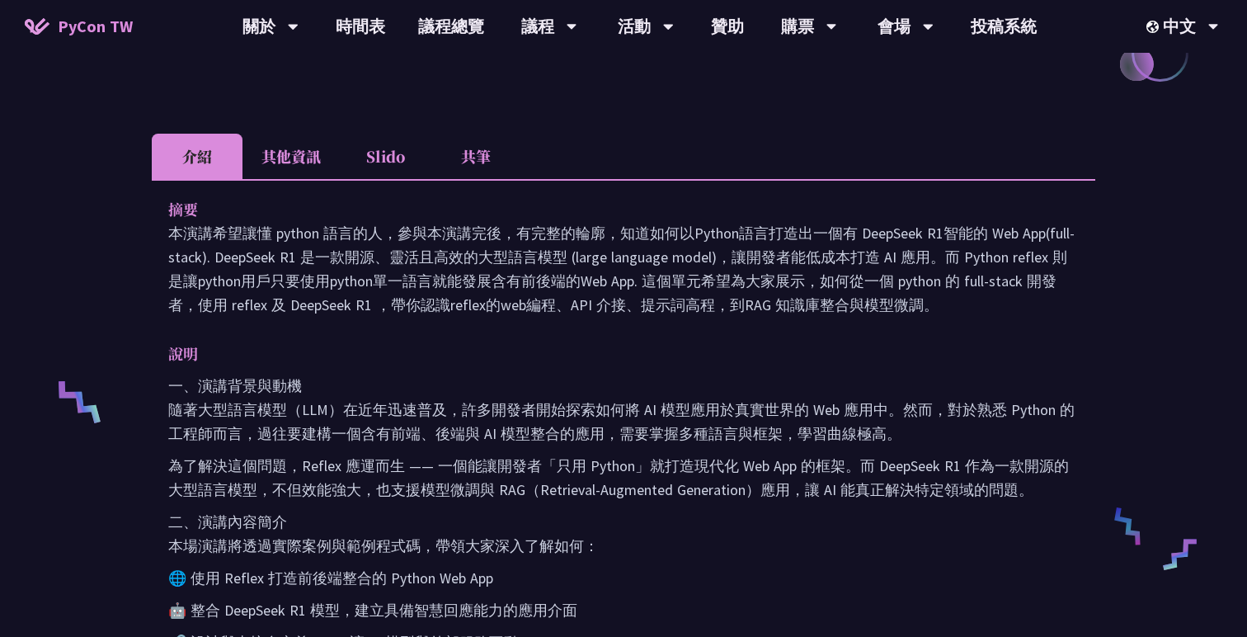
scroll to position [568, 0]
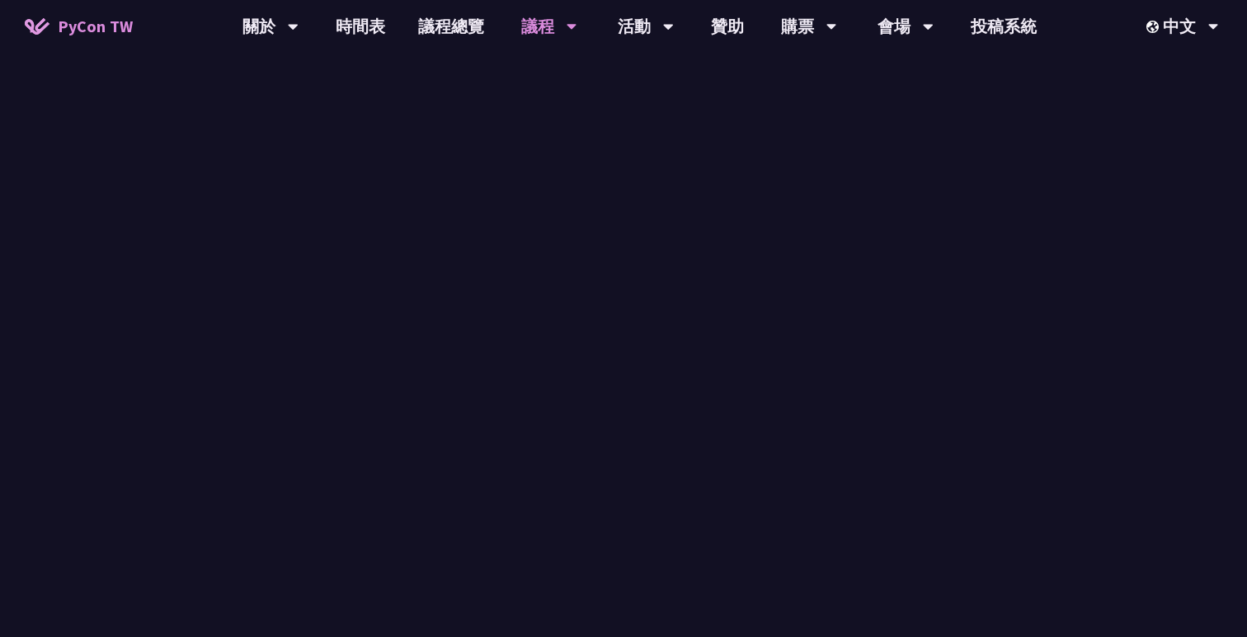
scroll to position [534, 0]
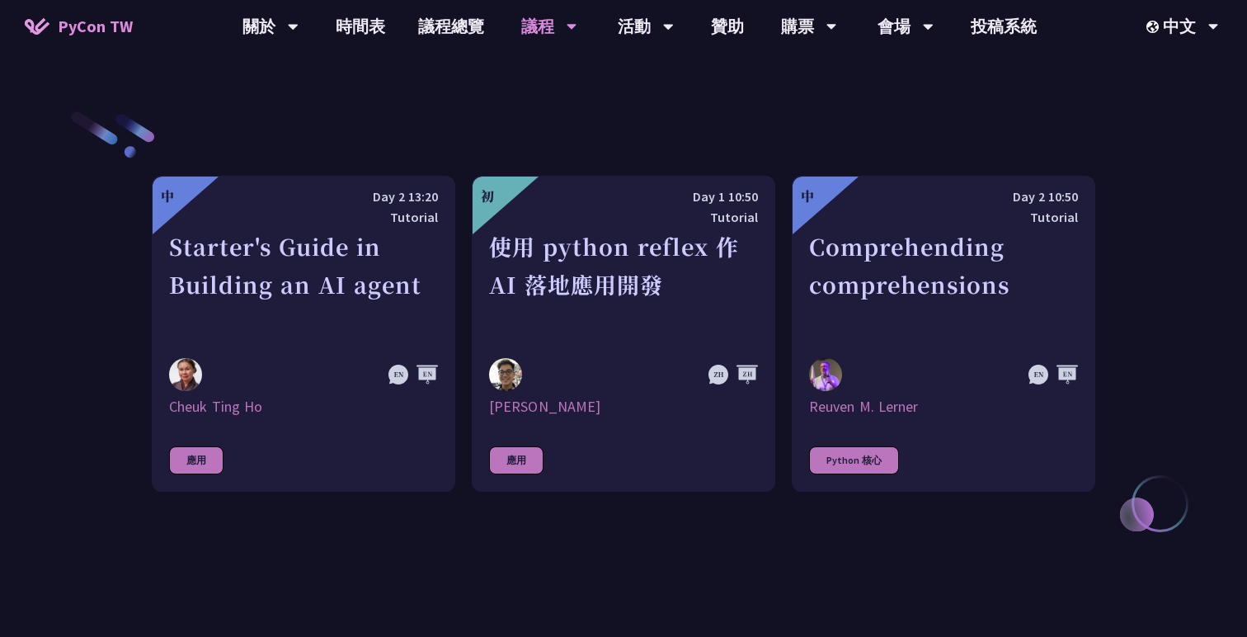
click at [520, 283] on div "使用 python reflex 作 AI 落地應用開發" at bounding box center [623, 285] width 269 height 114
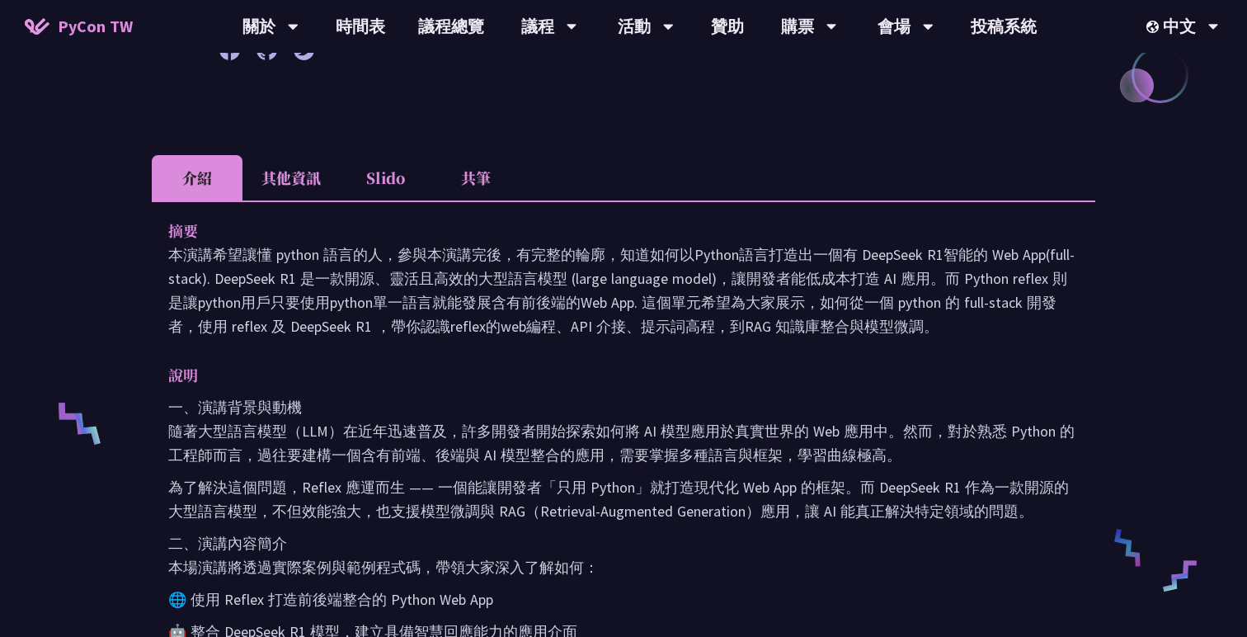
scroll to position [671, 0]
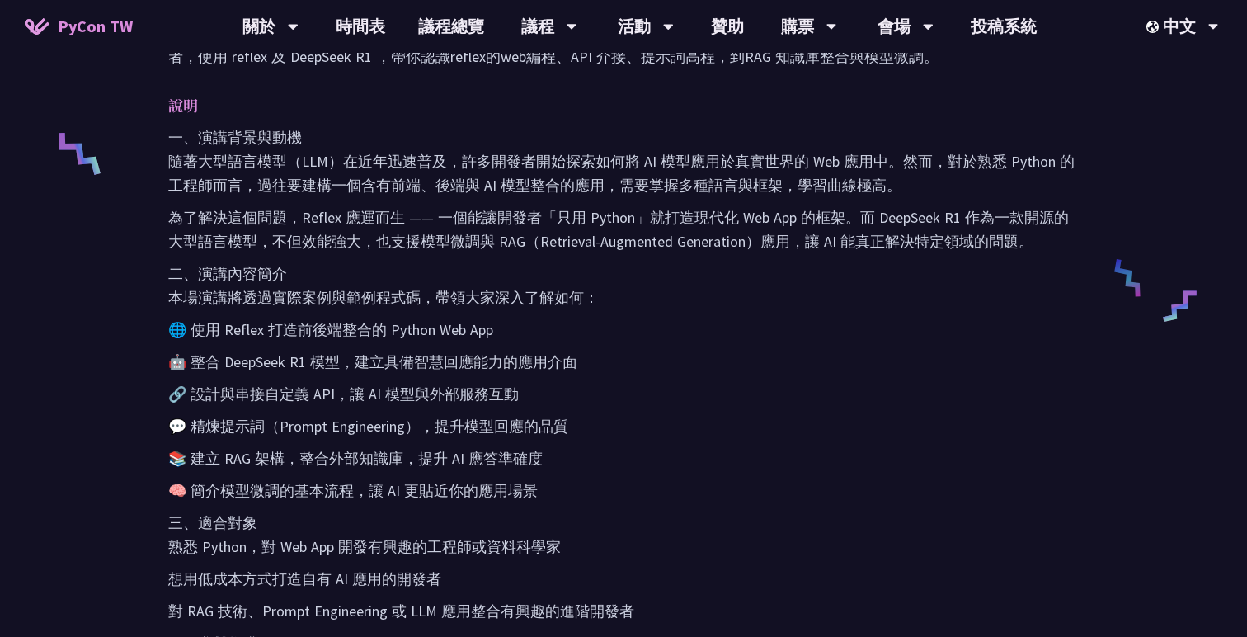
click at [508, 183] on p "一、演講背景與動機 隨著大型語言模型（LLM）在近年迅速普及，許多開發者開始探索如何將 AI 模型應用於真實世界的 Web 應用中。然而，對於熟悉 Pytho…" at bounding box center [623, 161] width 911 height 72
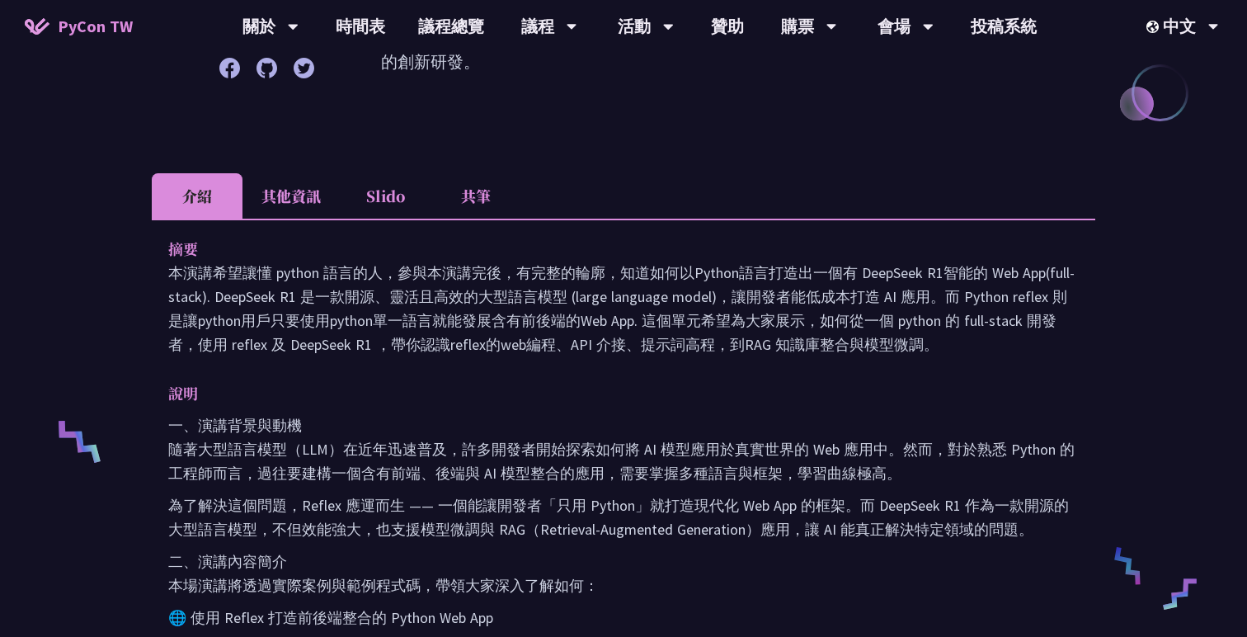
scroll to position [0, 0]
